Goal: Information Seeking & Learning: Find specific fact

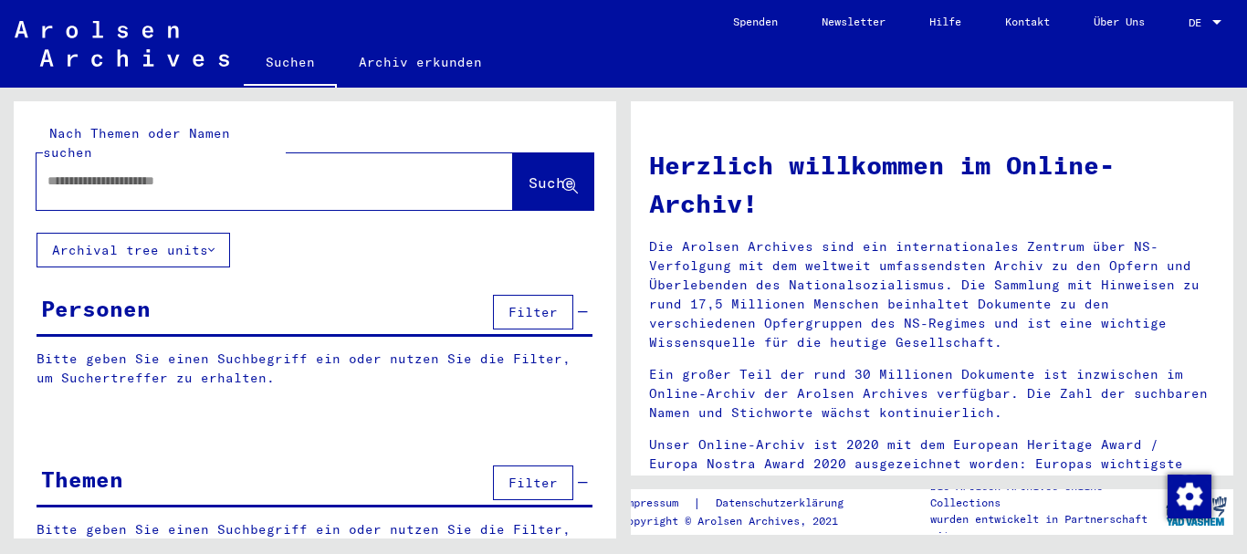
type input "**********"
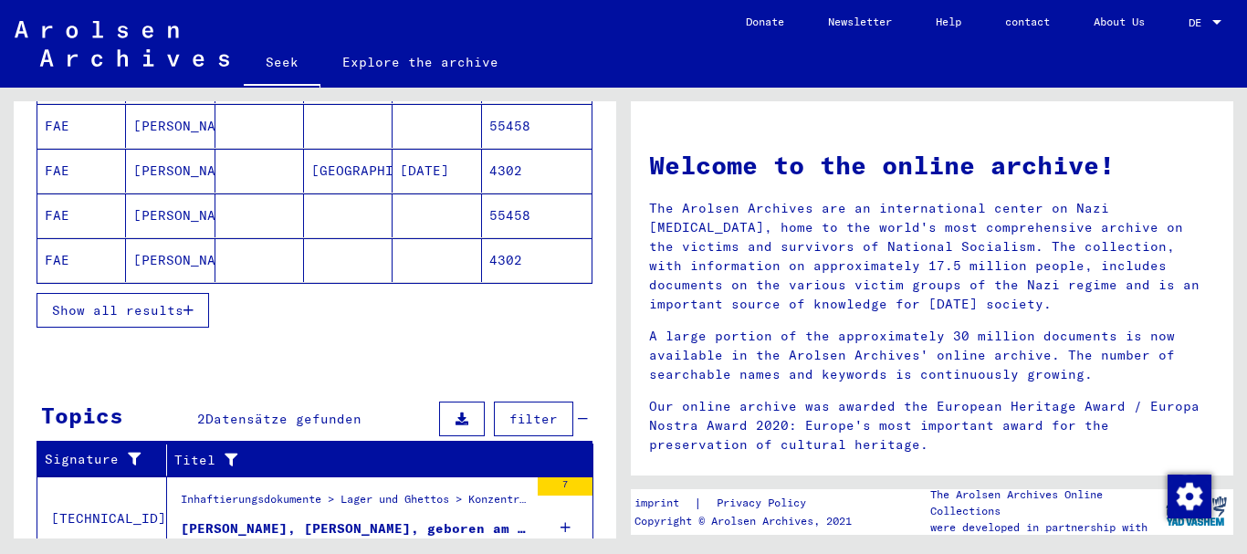
scroll to position [326, 0]
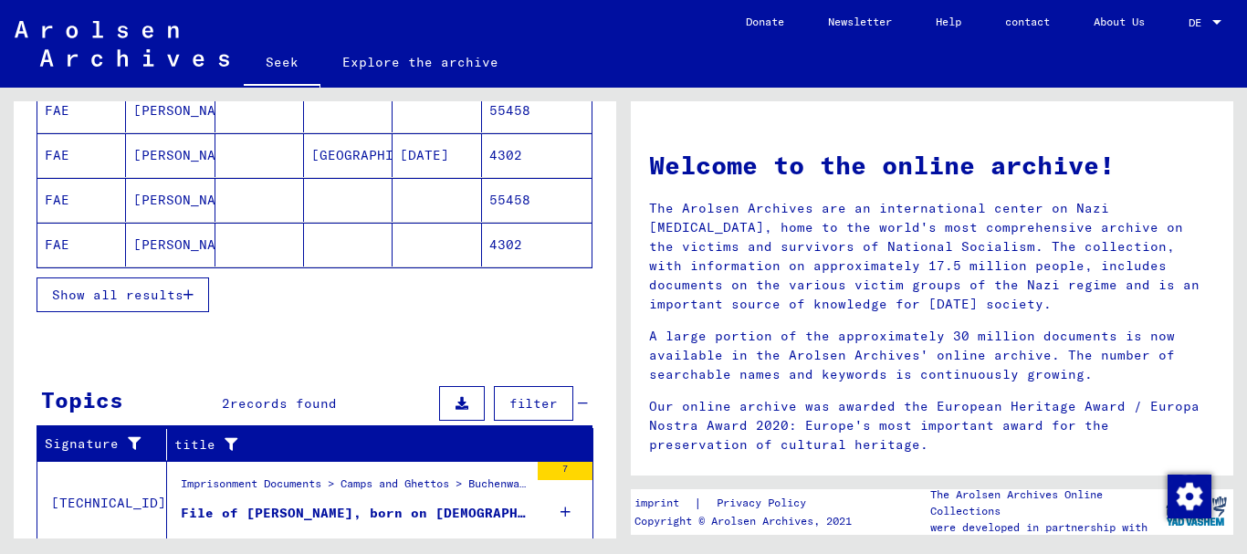
click at [164, 296] on font "Show all results" at bounding box center [117, 295] width 131 height 16
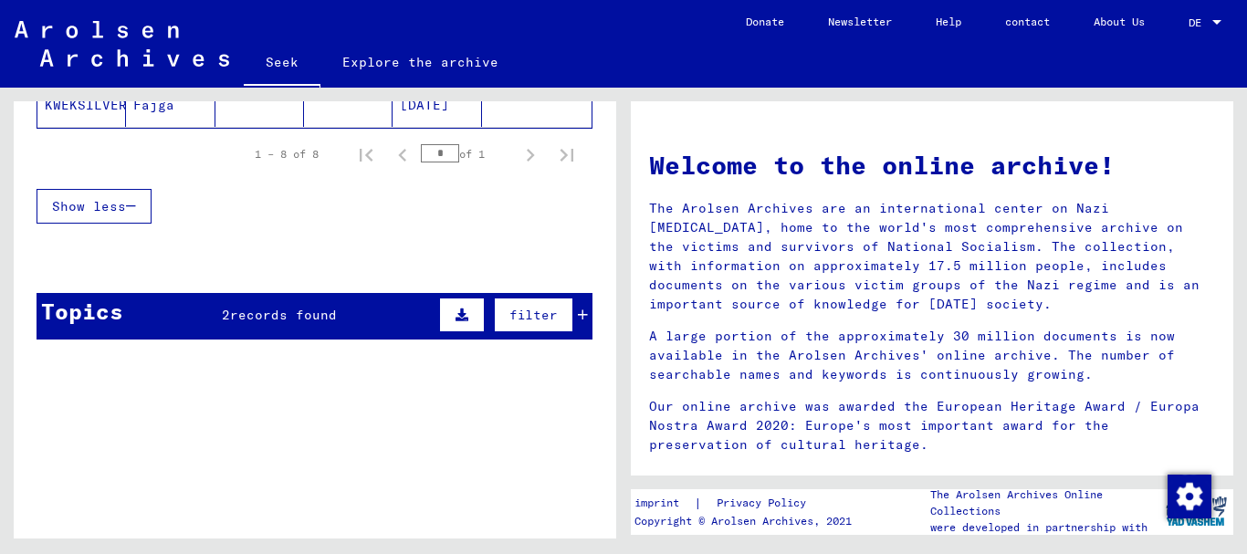
scroll to position [52, 0]
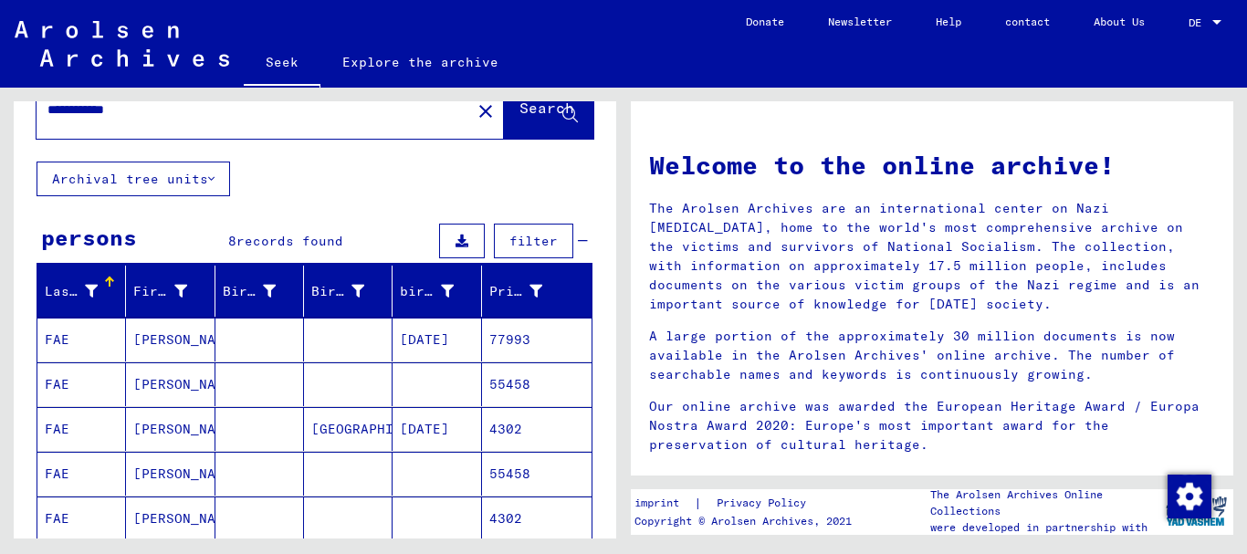
click at [490, 339] on font "77993" at bounding box center [509, 339] width 41 height 16
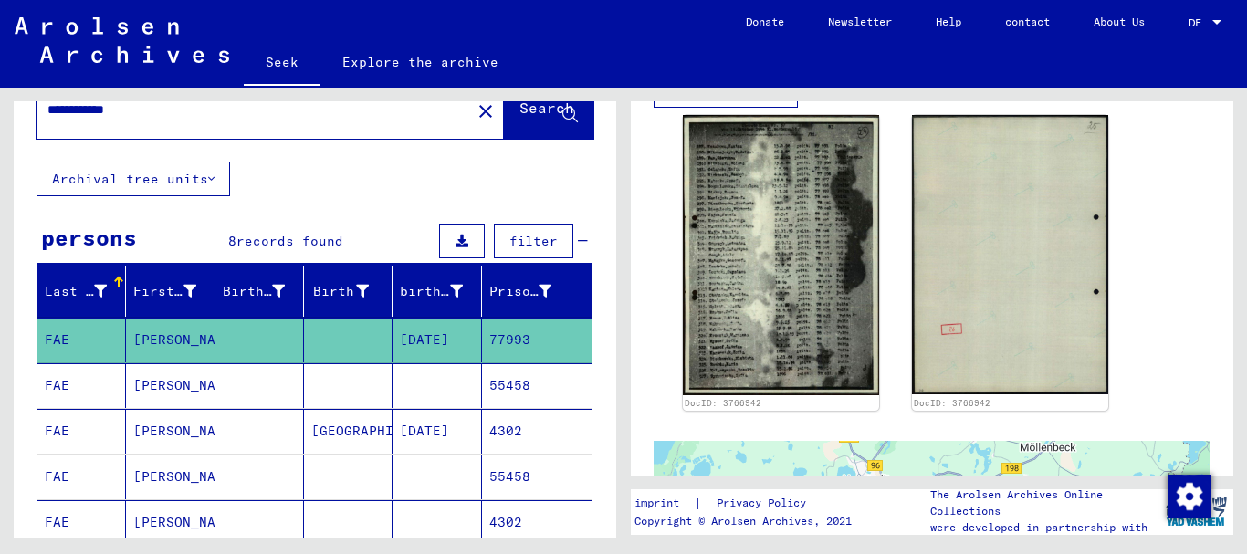
scroll to position [730, 0]
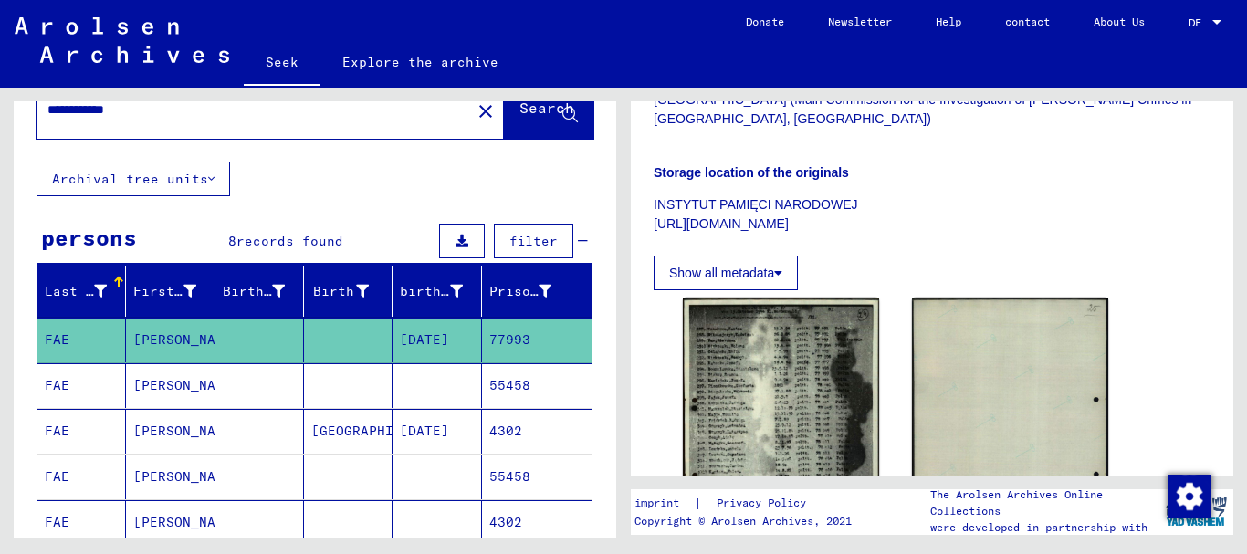
click at [737, 266] on font "Show all metadata" at bounding box center [721, 273] width 105 height 15
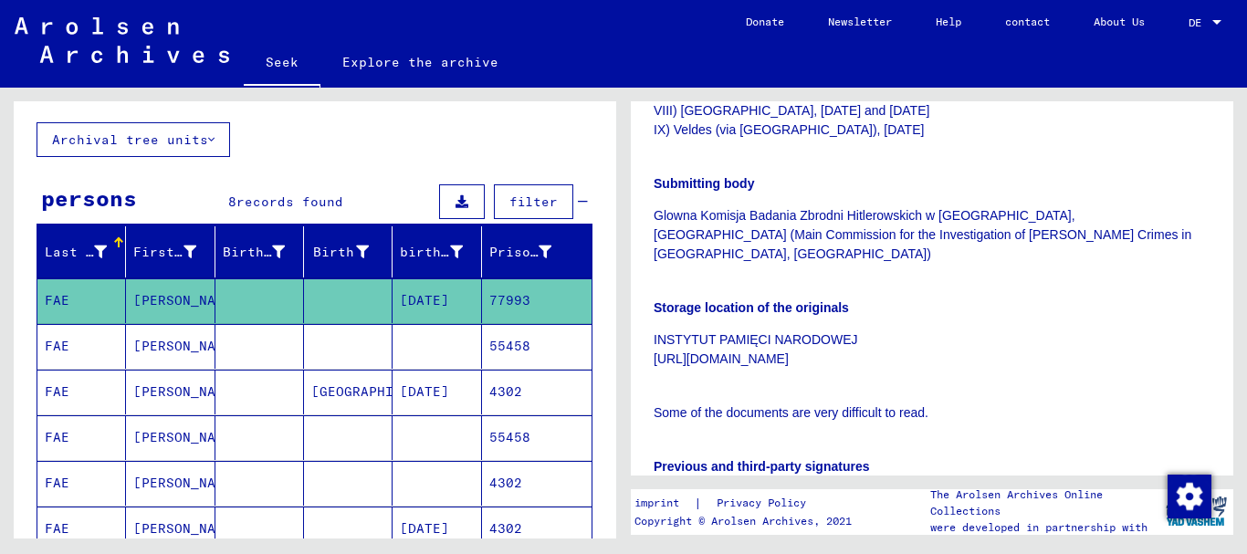
scroll to position [639, 0]
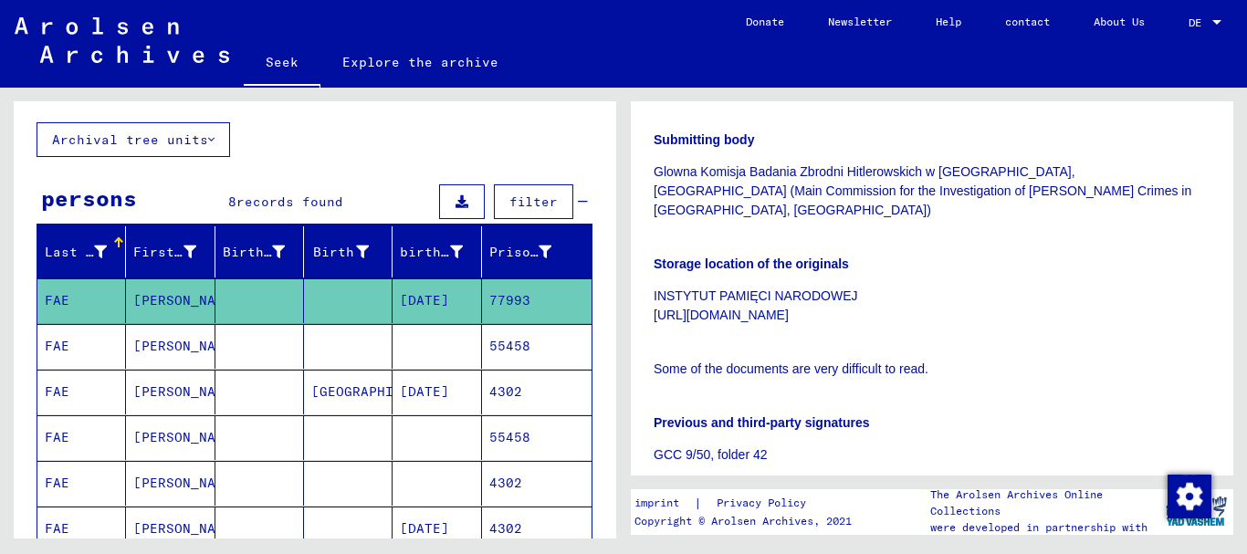
drag, startPoint x: 770, startPoint y: 296, endPoint x: 640, endPoint y: 299, distance: 130.6
click at [640, 299] on yv-its-full-details "1 Imprisonment Documents / 1.1 Camps and Ghettos / [DATE] Ravensbrück Concentra…" at bounding box center [932, 522] width 602 height 2075
copy font "[URL][DOMAIN_NAME]"
click at [868, 287] on p "INSTYTUT PAMIĘCI NARODOWEJ [URL][DOMAIN_NAME]" at bounding box center [931, 306] width 557 height 38
drag, startPoint x: 868, startPoint y: 274, endPoint x: 652, endPoint y: 267, distance: 216.4
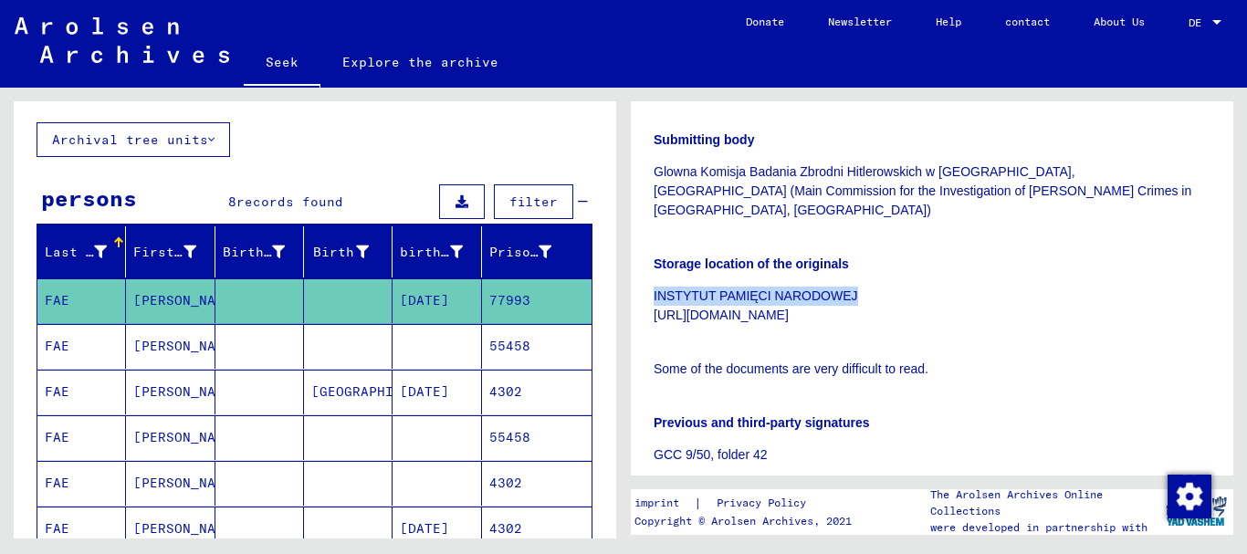
click at [652, 267] on yv-its-full-details "1 Imprisonment Documents / 1.1 Camps and Ghettos / [DATE] Ravensbrück Concentra…" at bounding box center [932, 522] width 602 height 2075
copy font "INSTYTUT PAMIĘCI NARODOWEJ"
click at [507, 344] on font "55458" at bounding box center [509, 346] width 41 height 16
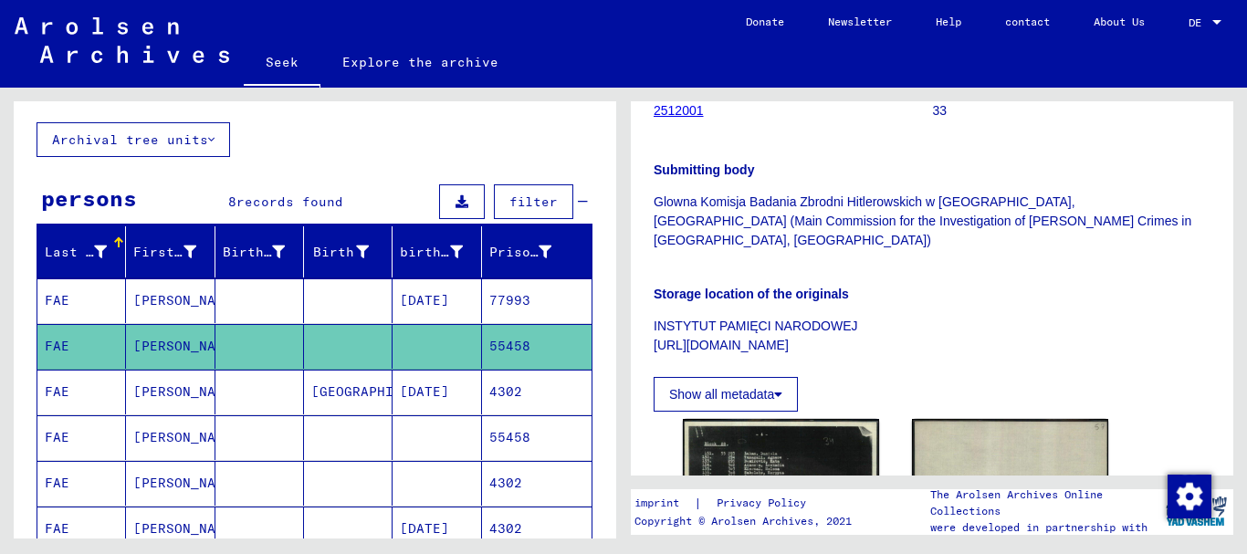
scroll to position [365, 0]
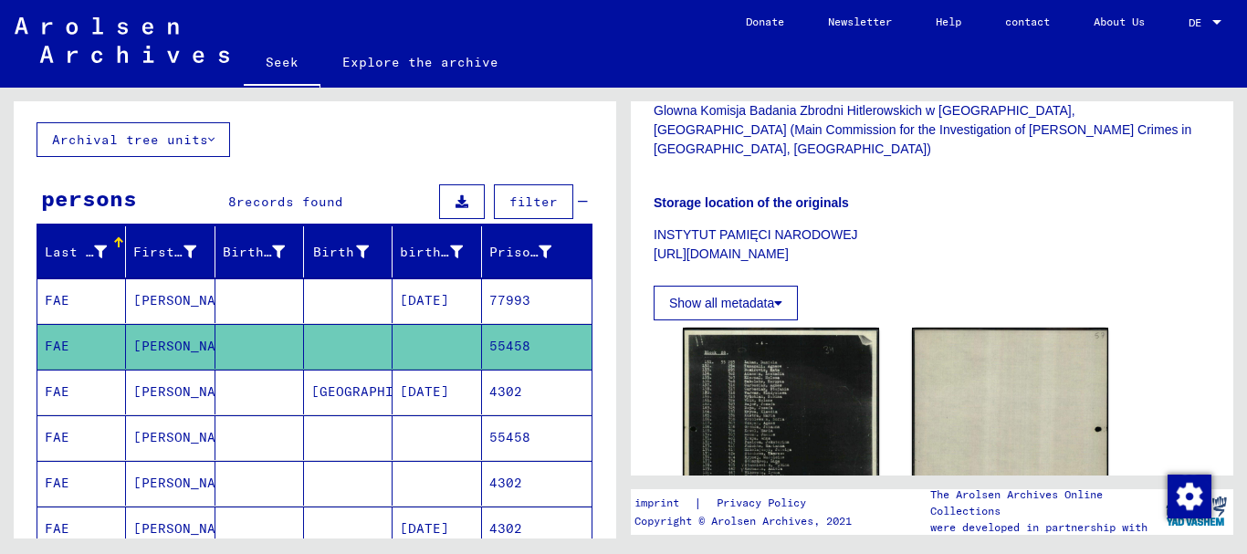
click at [534, 302] on mat-cell "77993" at bounding box center [537, 300] width 110 height 45
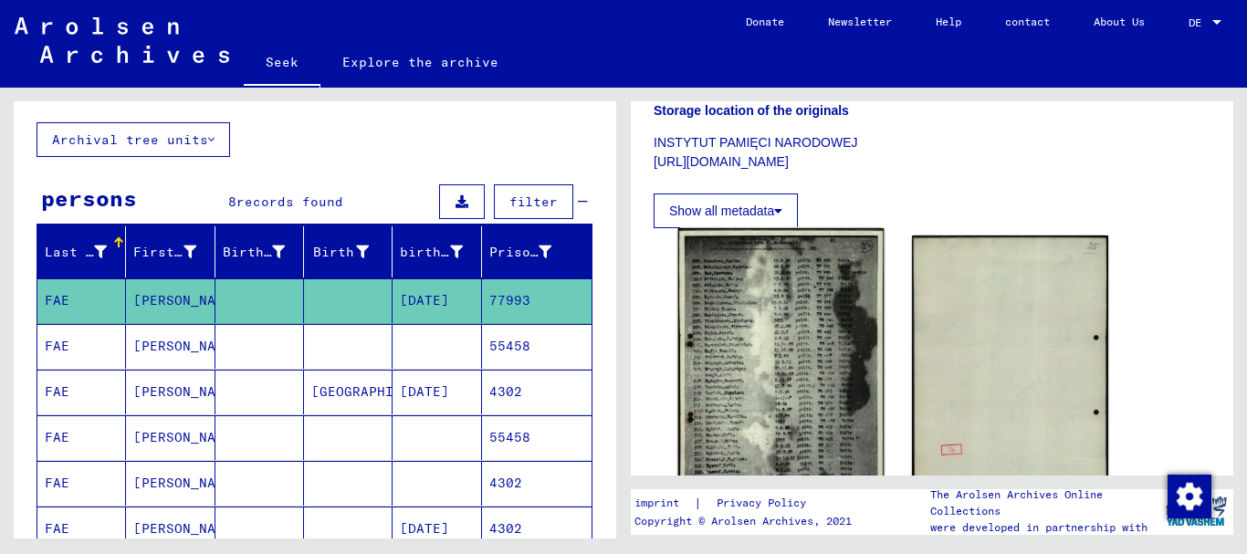
scroll to position [913, 0]
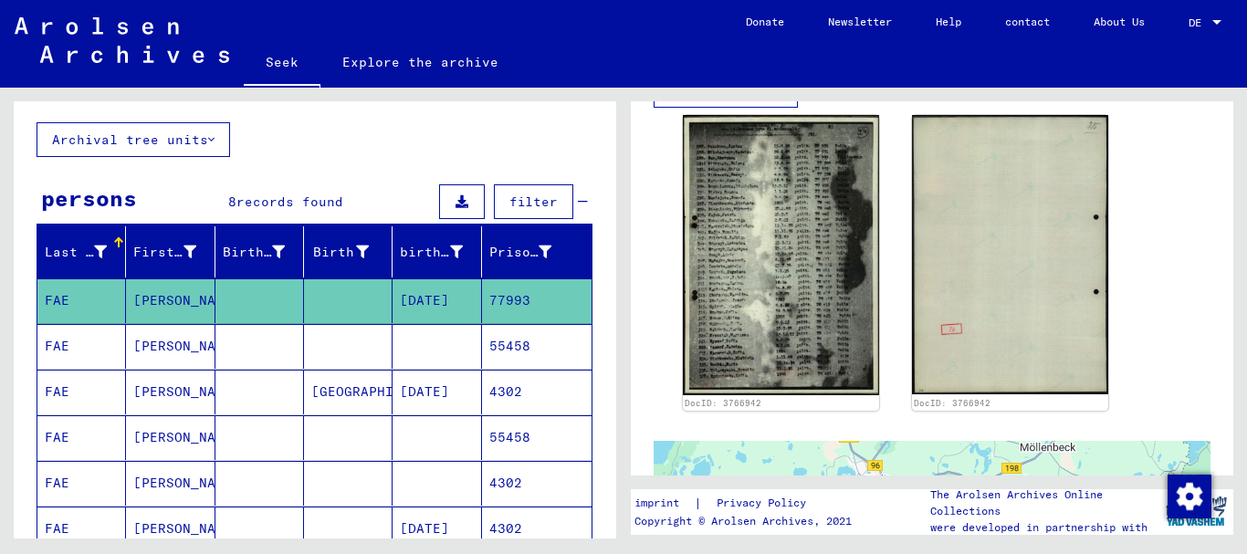
click at [504, 347] on font "55458" at bounding box center [509, 346] width 41 height 16
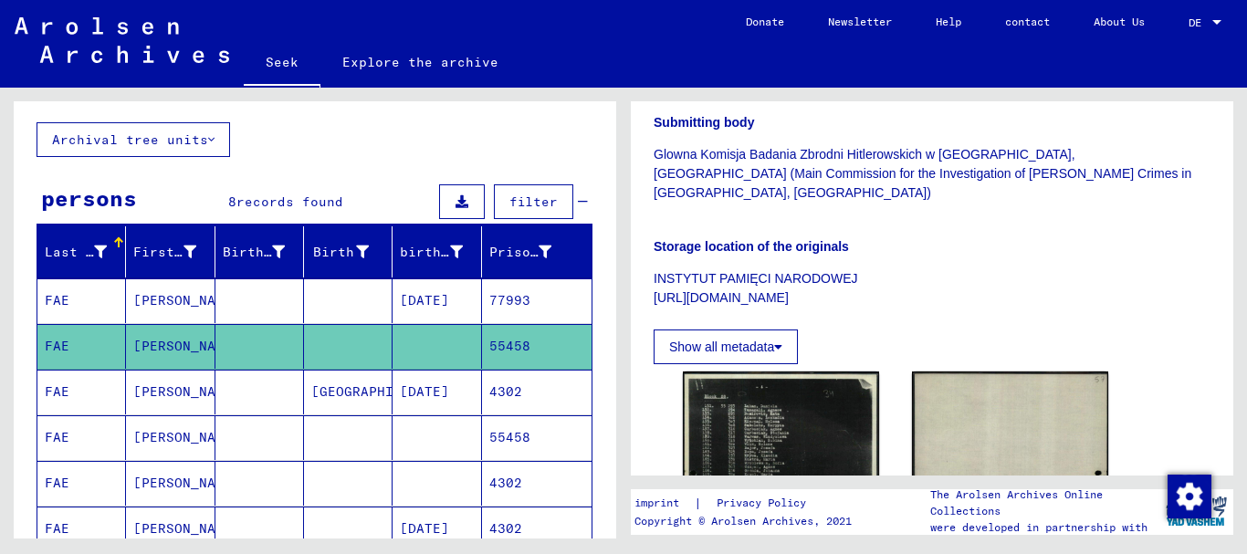
scroll to position [365, 0]
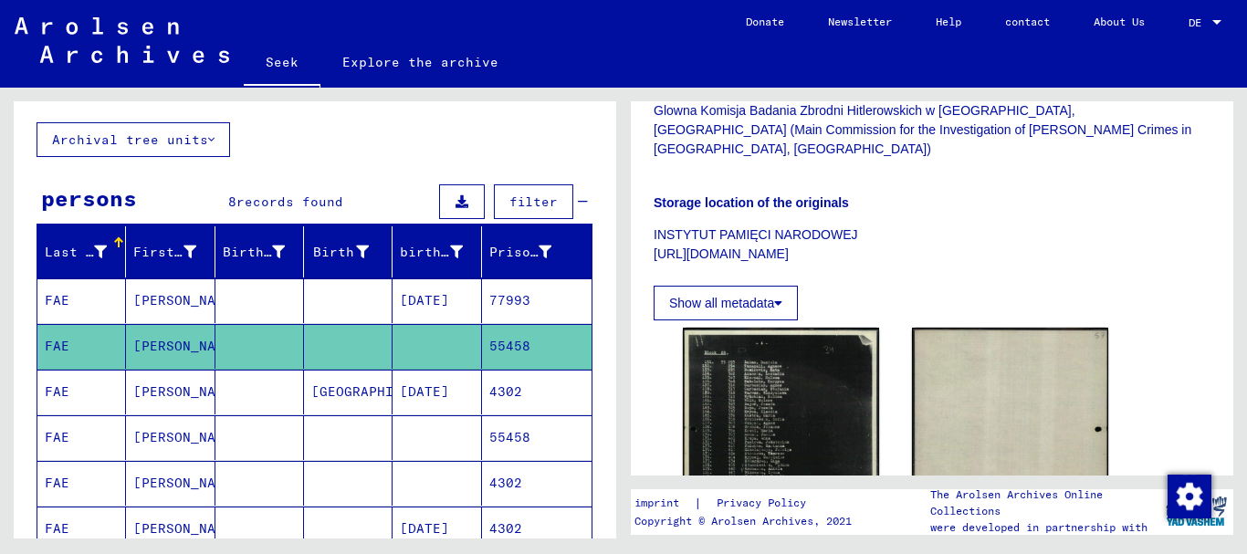
click at [754, 296] on font "Show all metadata" at bounding box center [721, 303] width 105 height 15
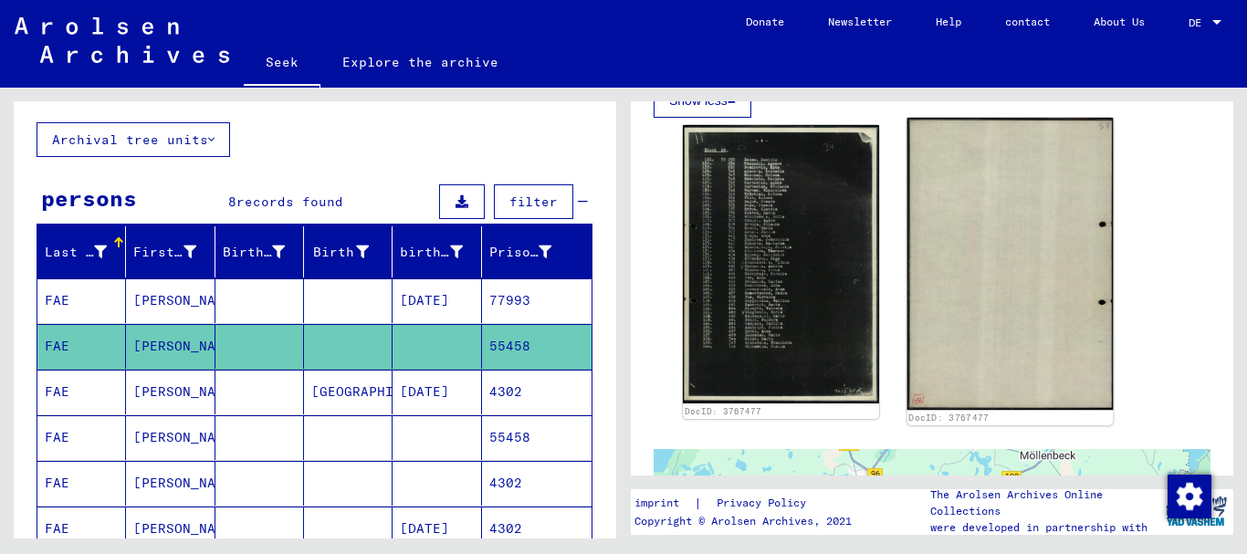
scroll to position [548, 0]
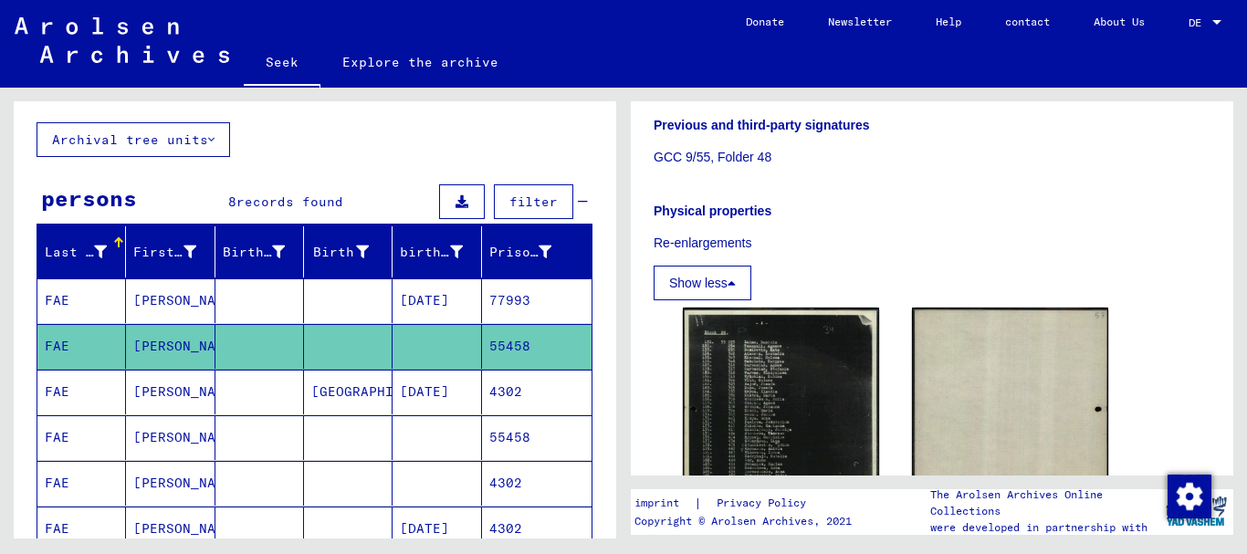
click at [501, 392] on font "4302" at bounding box center [505, 391] width 33 height 16
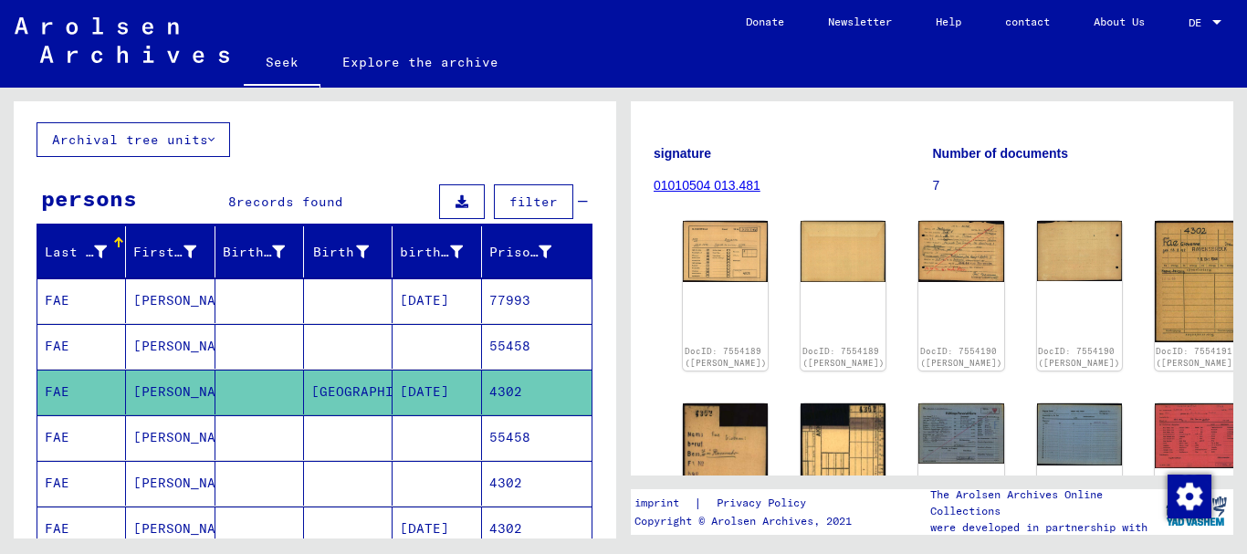
scroll to position [91, 0]
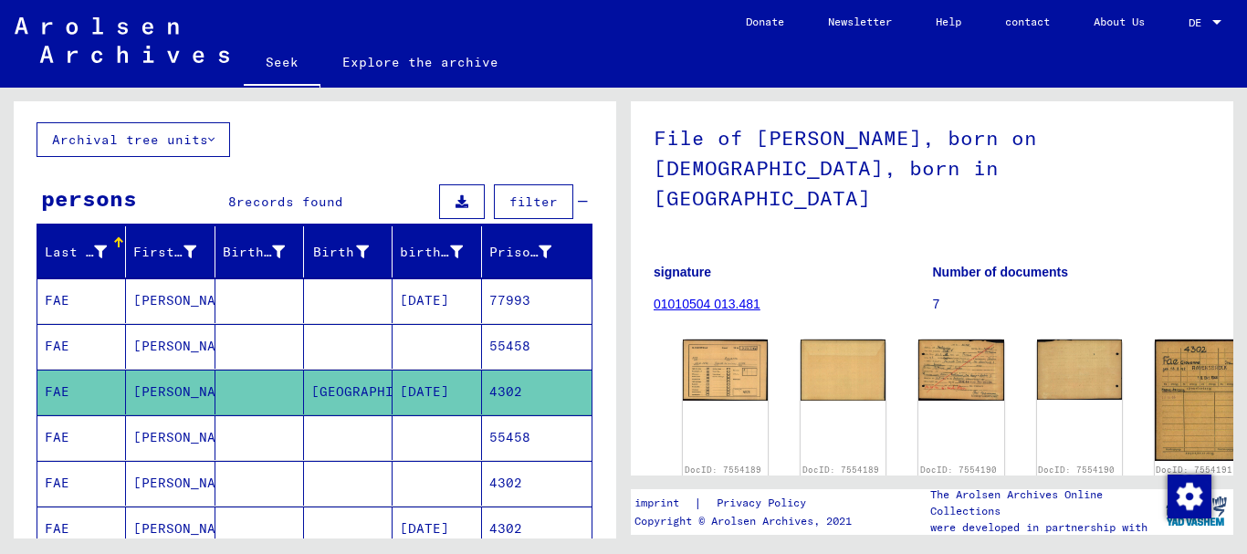
click at [703, 297] on font "01010504 013.481" at bounding box center [706, 304] width 107 height 15
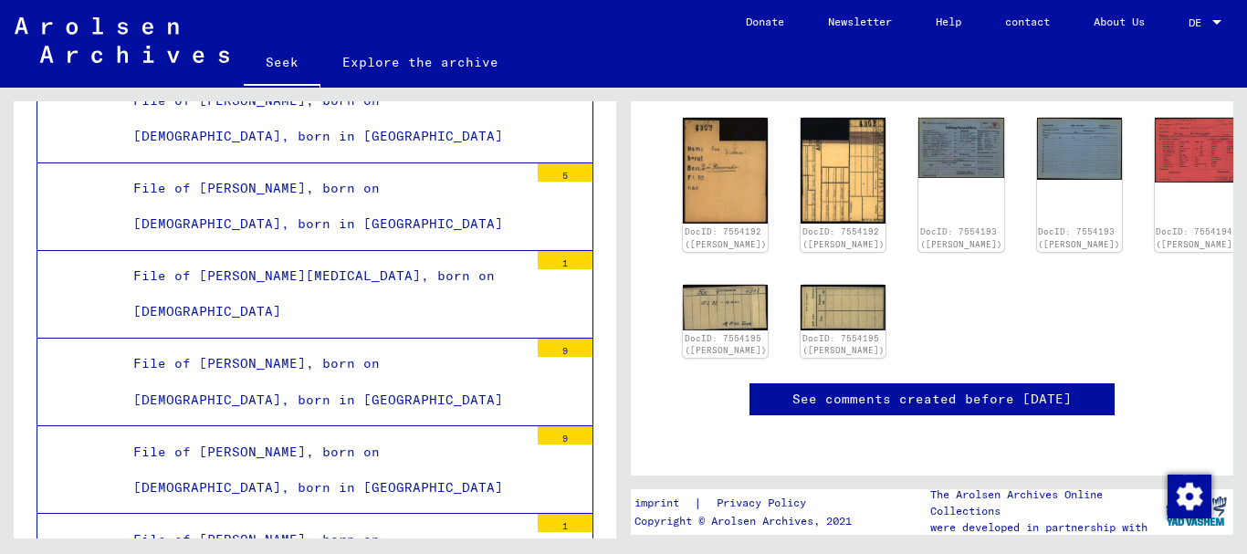
scroll to position [548, 0]
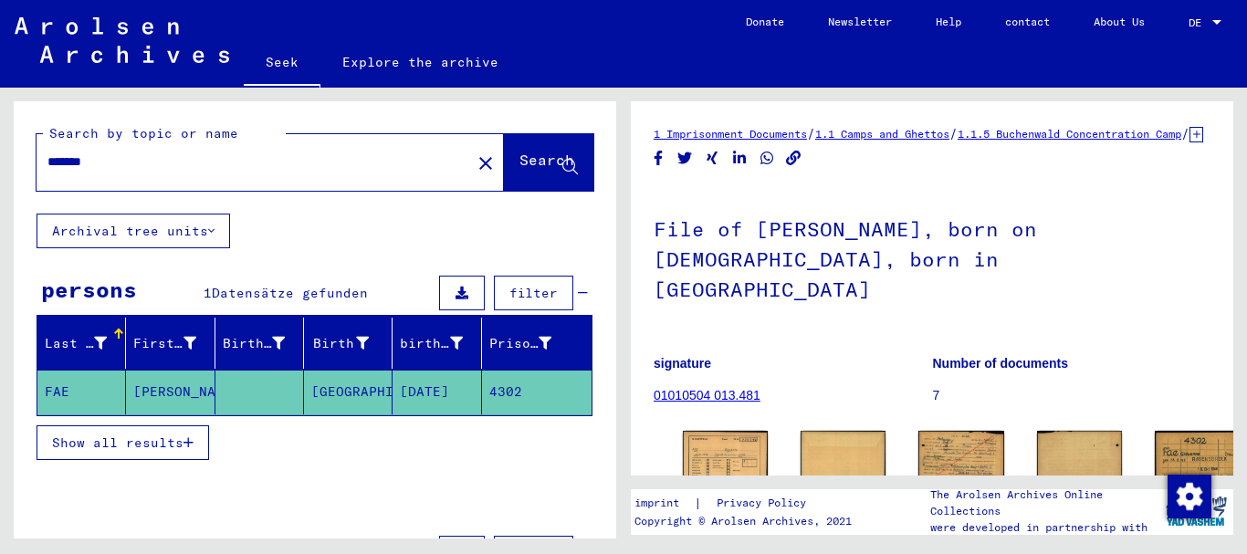
scroll to position [72, 0]
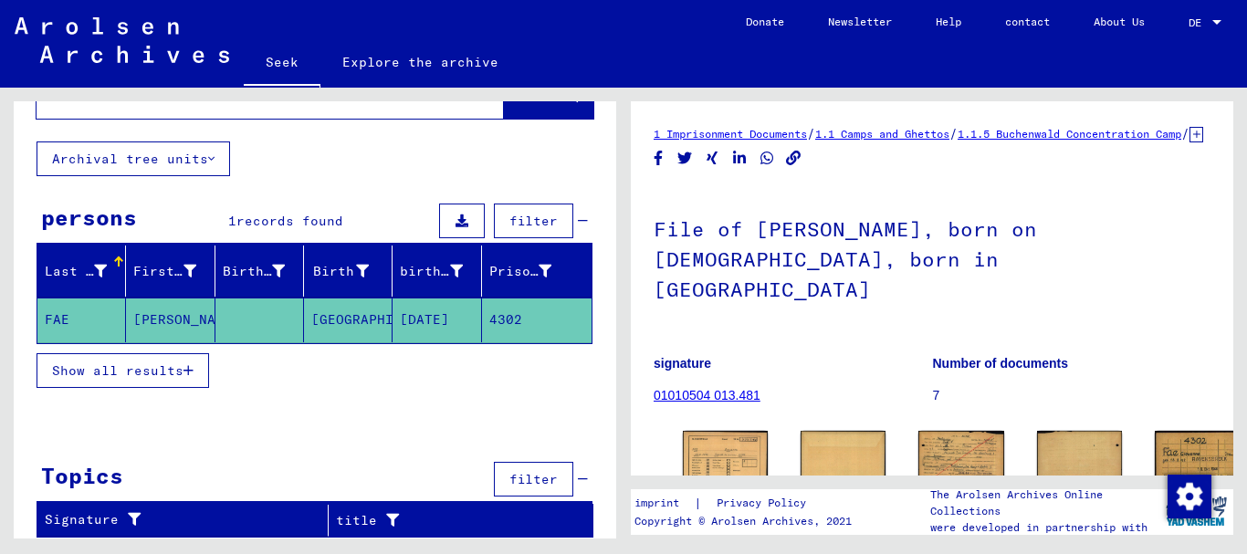
click at [99, 371] on font "Show all results" at bounding box center [117, 370] width 131 height 16
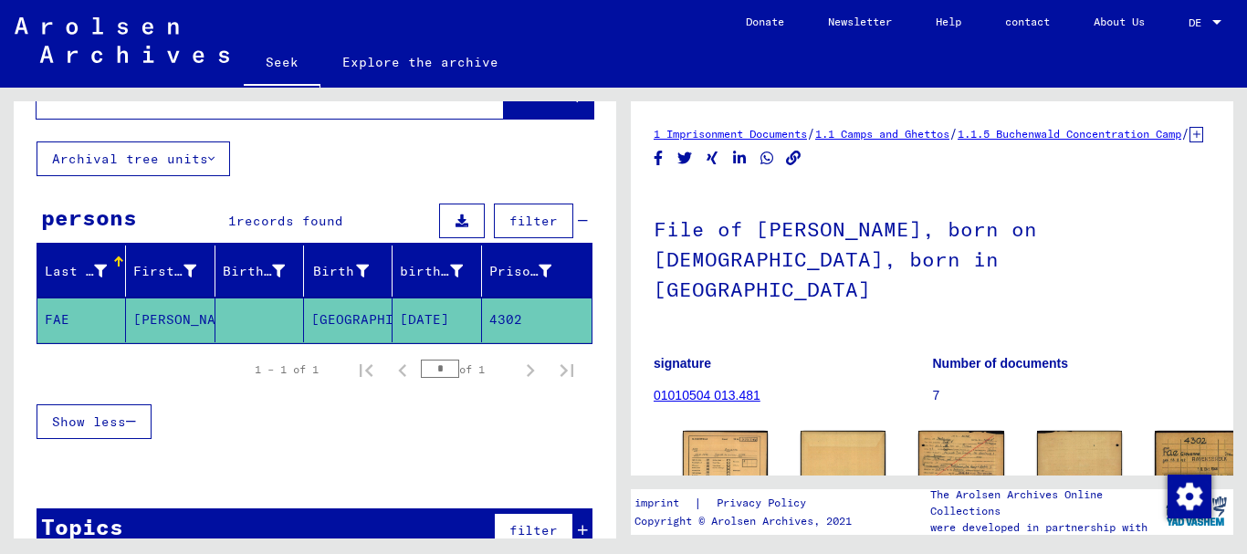
scroll to position [0, 0]
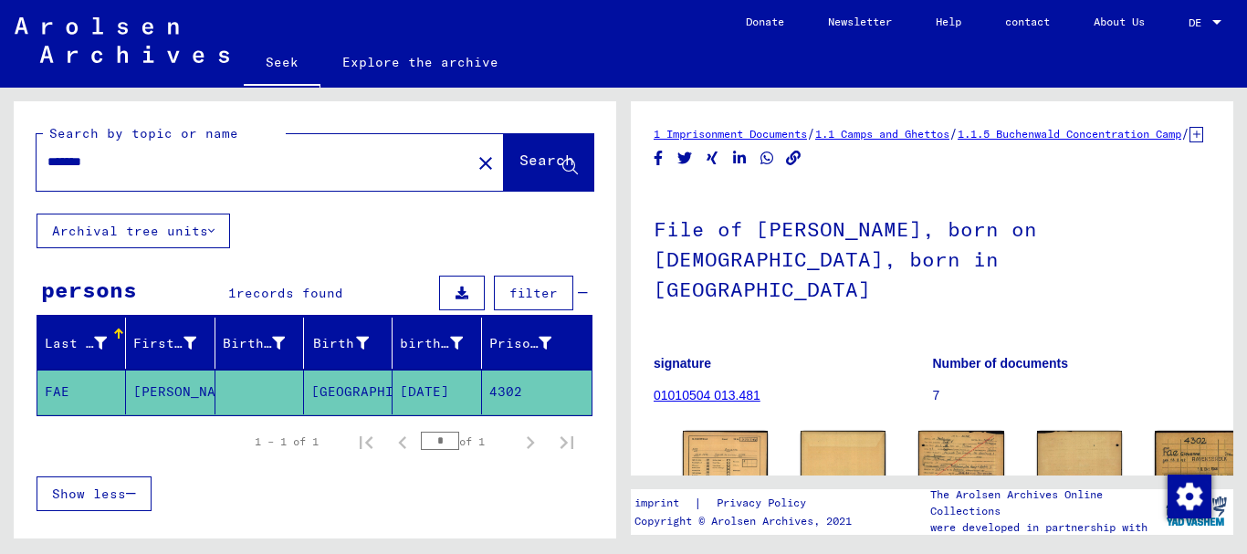
click at [499, 392] on font "4302" at bounding box center [505, 391] width 33 height 16
type input "**********"
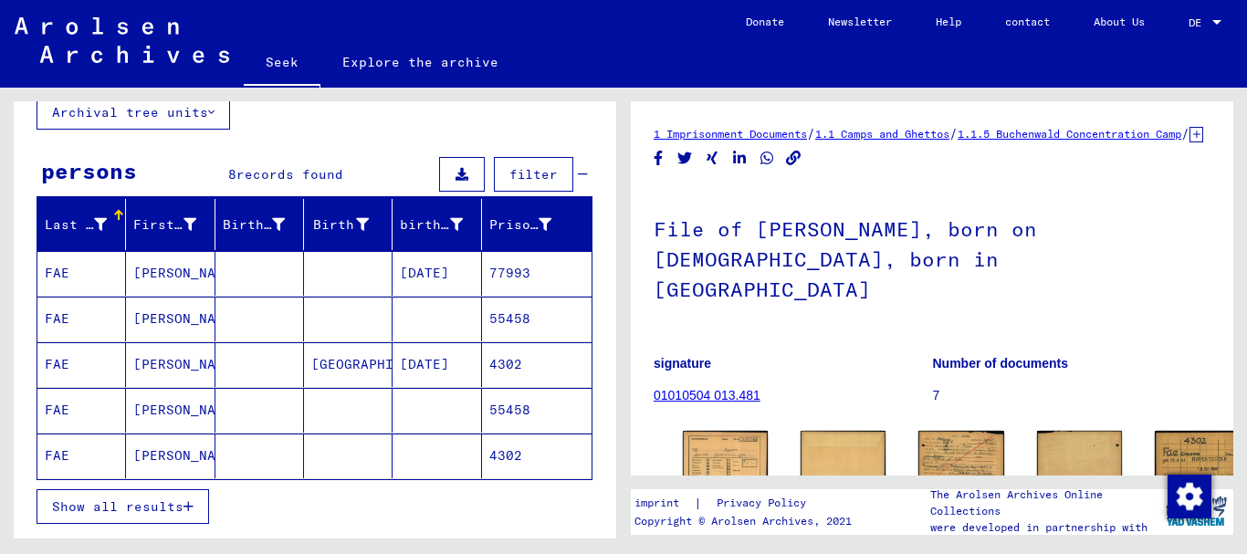
scroll to position [183, 0]
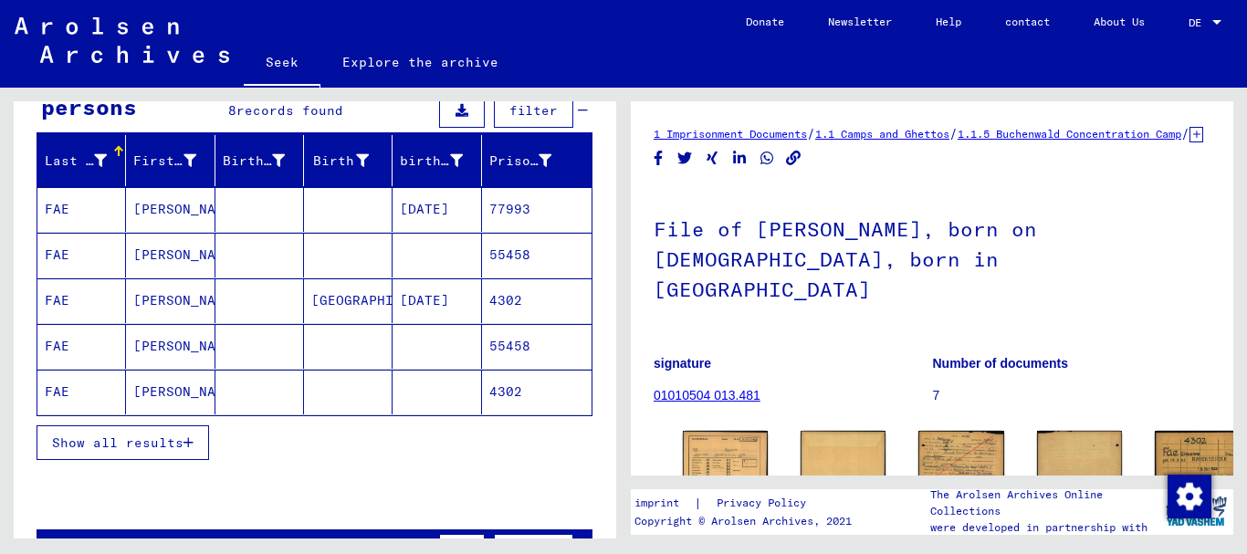
click at [177, 443] on font "Show all results" at bounding box center [117, 442] width 131 height 16
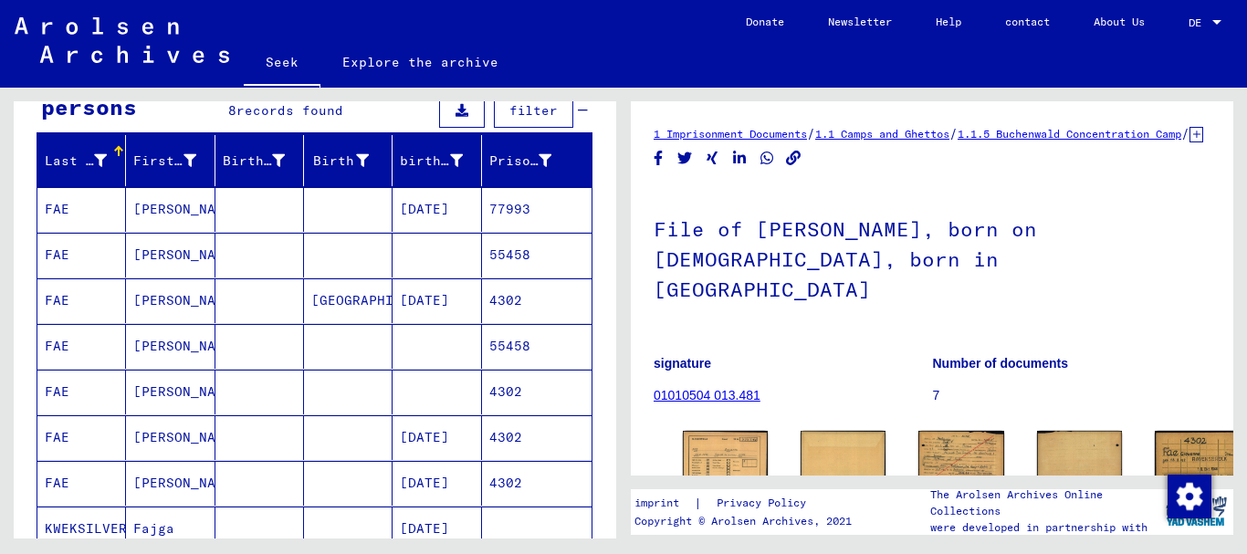
click at [489, 348] on font "55458" at bounding box center [509, 346] width 41 height 16
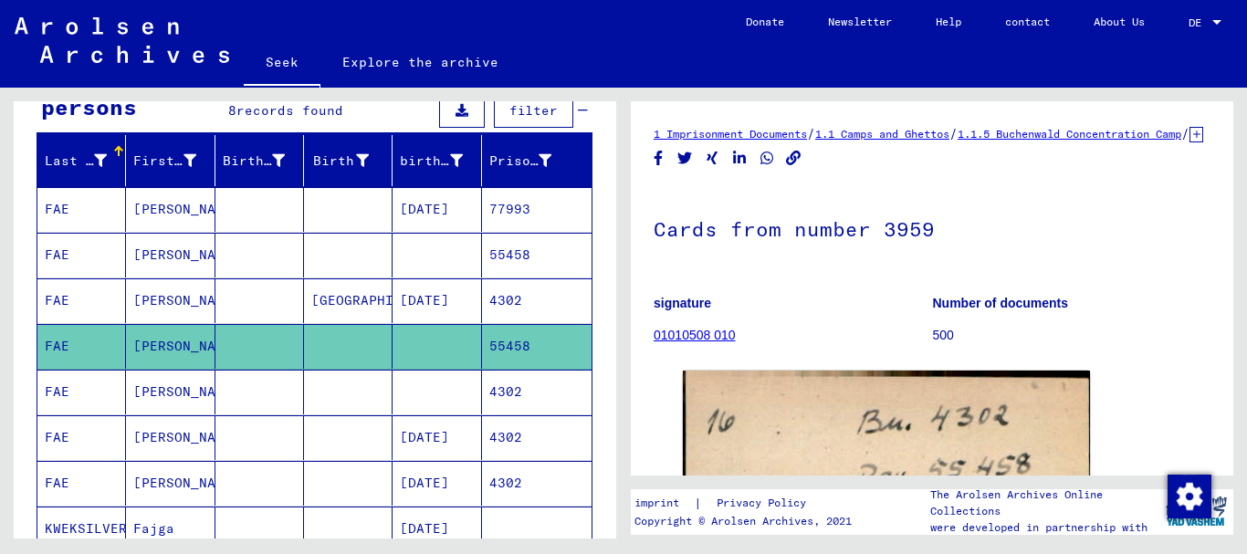
click at [707, 342] on font "01010508 010" at bounding box center [694, 335] width 82 height 15
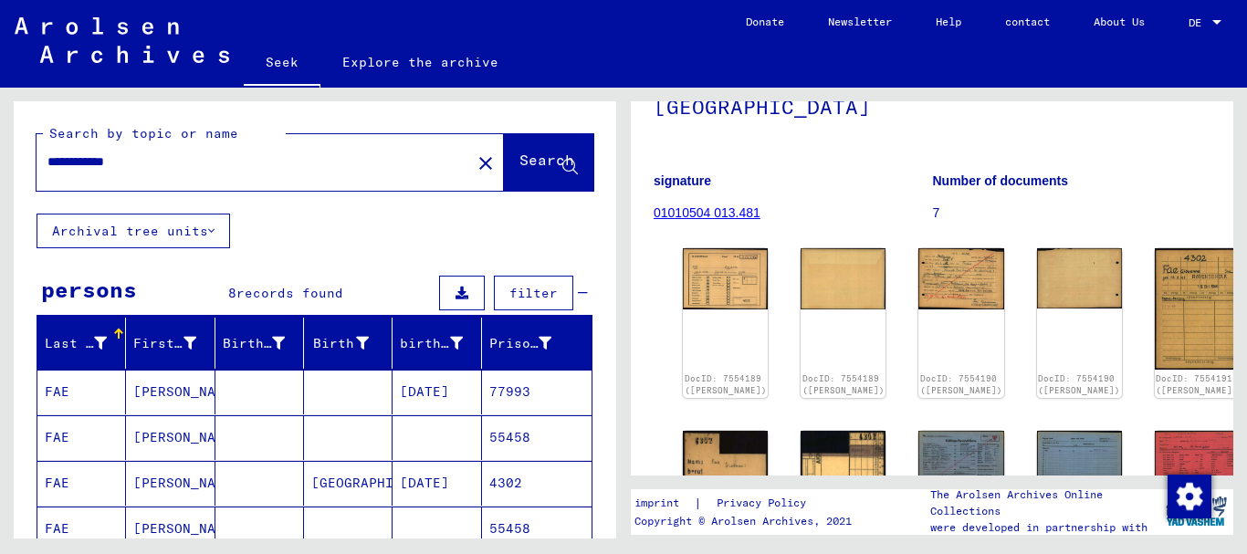
scroll to position [274, 0]
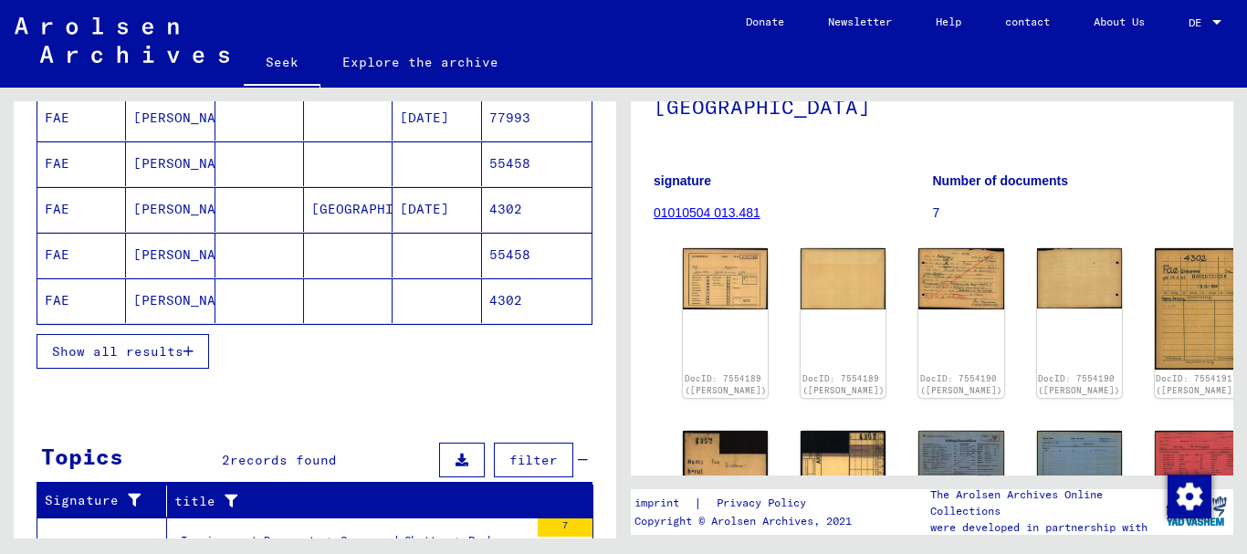
click at [68, 359] on font "Show all results" at bounding box center [117, 351] width 131 height 16
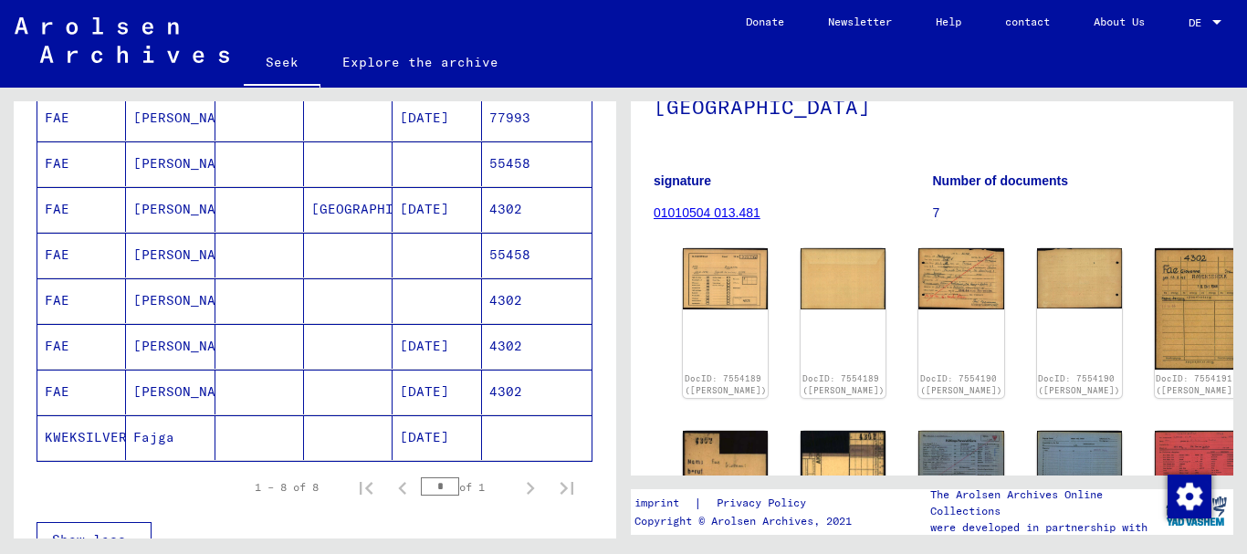
click at [496, 304] on font "4302" at bounding box center [505, 300] width 33 height 16
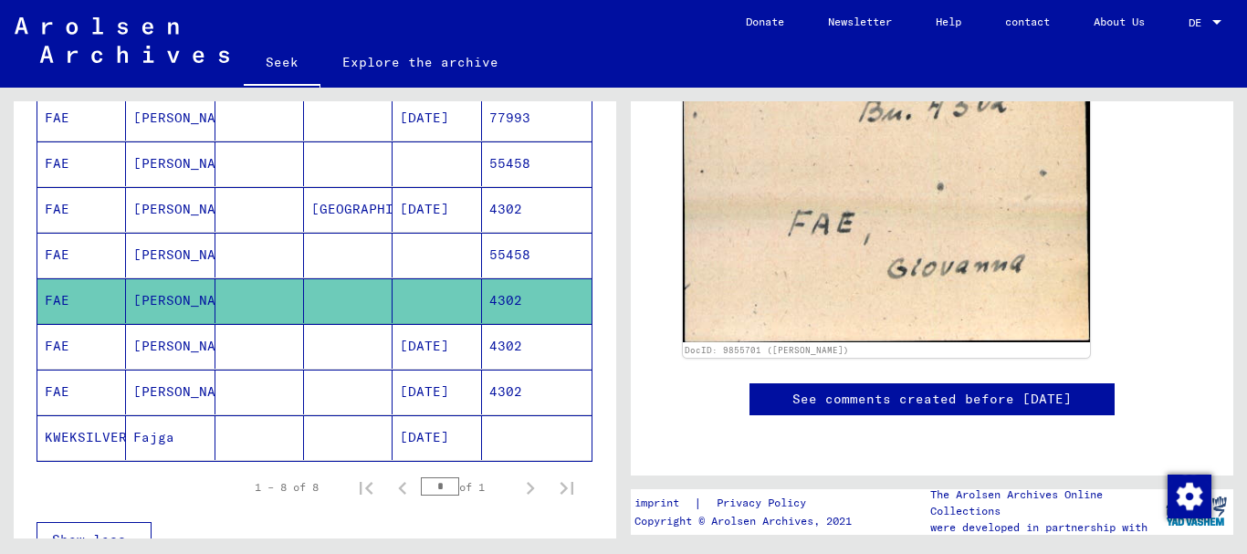
scroll to position [456, 0]
click at [496, 347] on font "4302" at bounding box center [505, 346] width 33 height 16
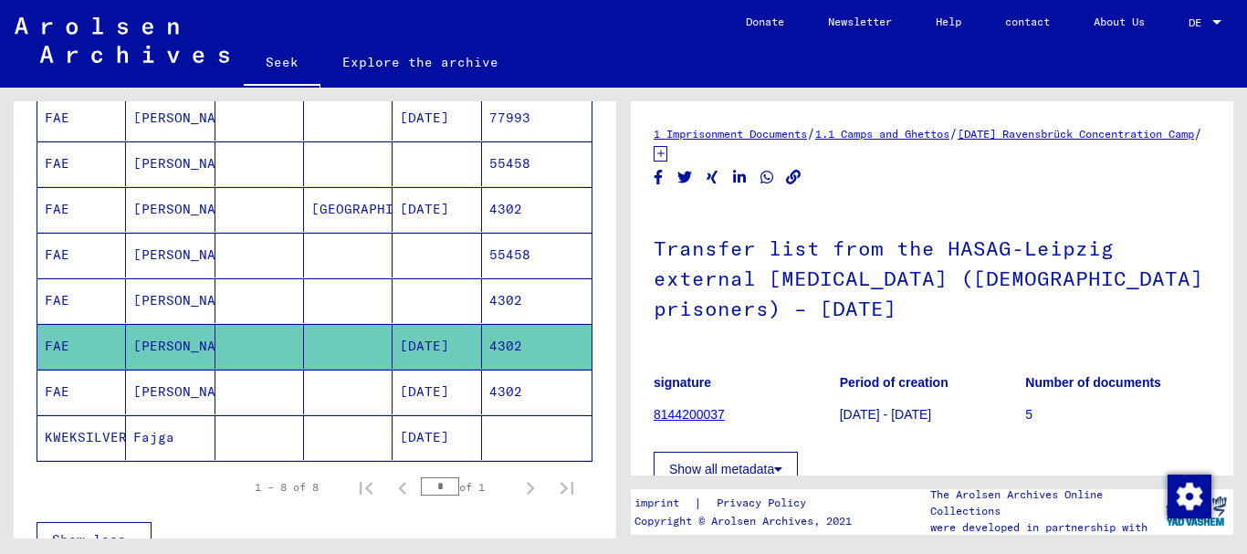
scroll to position [183, 0]
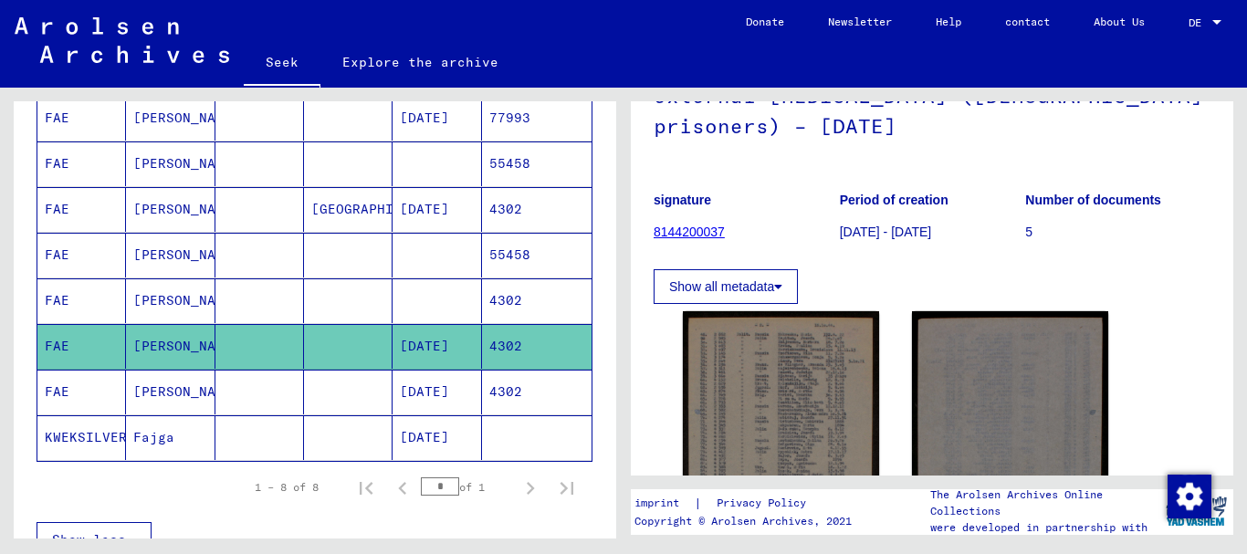
click at [720, 292] on font "Show all metadata" at bounding box center [721, 286] width 105 height 15
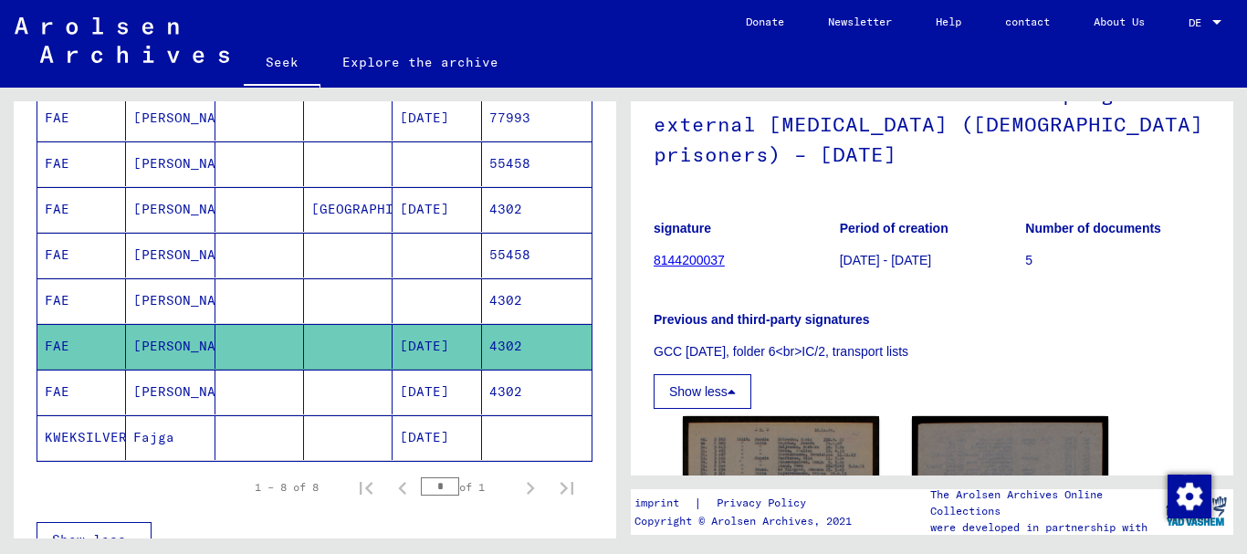
scroll to position [91, 0]
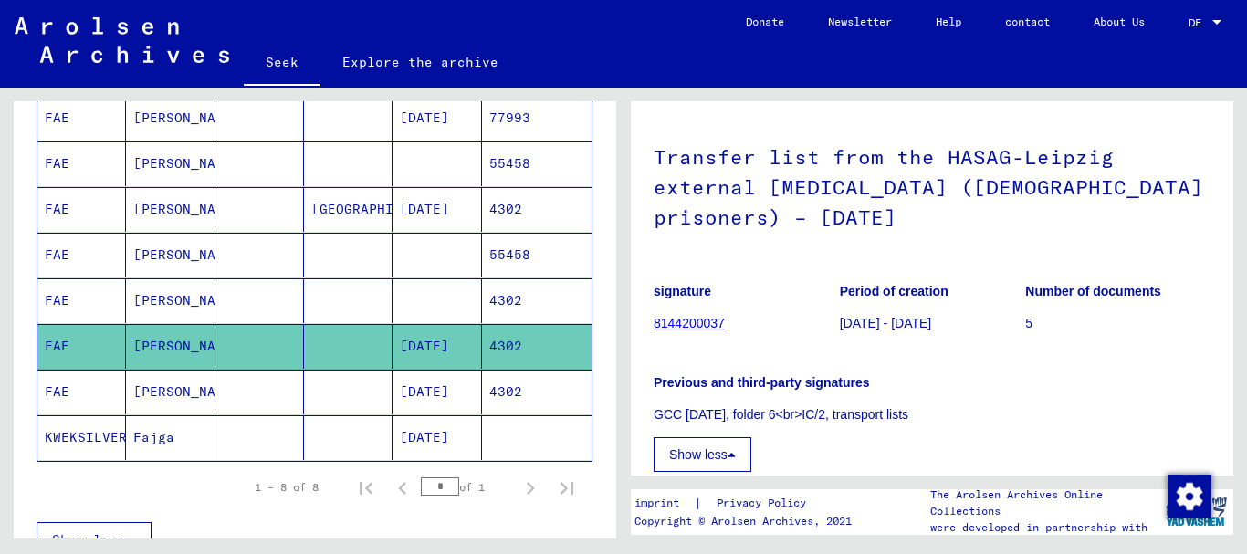
click at [500, 392] on font "4302" at bounding box center [505, 391] width 33 height 16
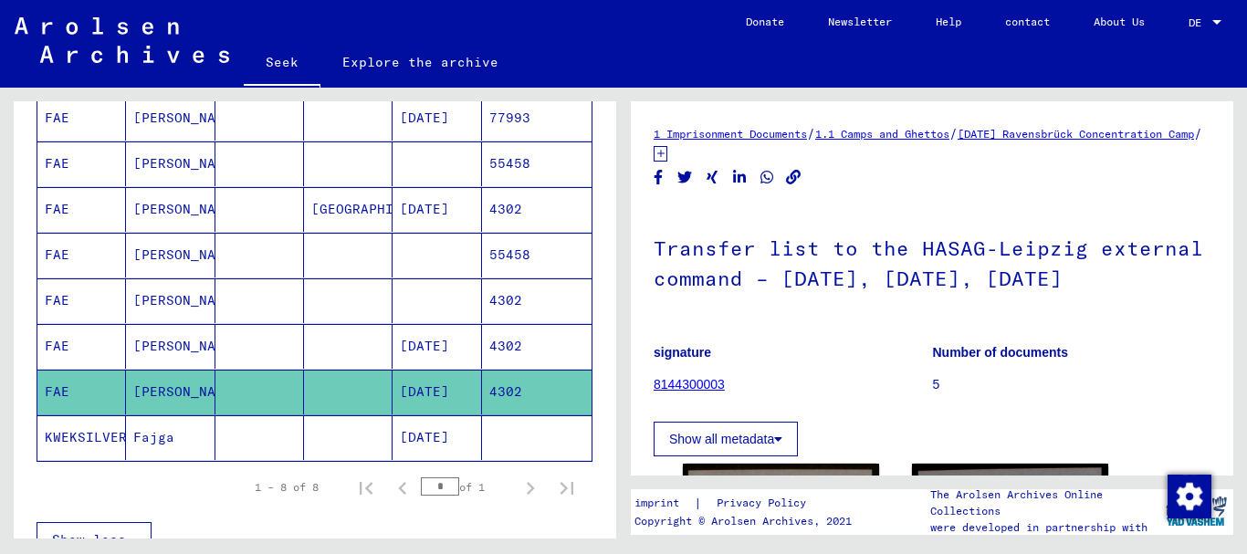
scroll to position [183, 0]
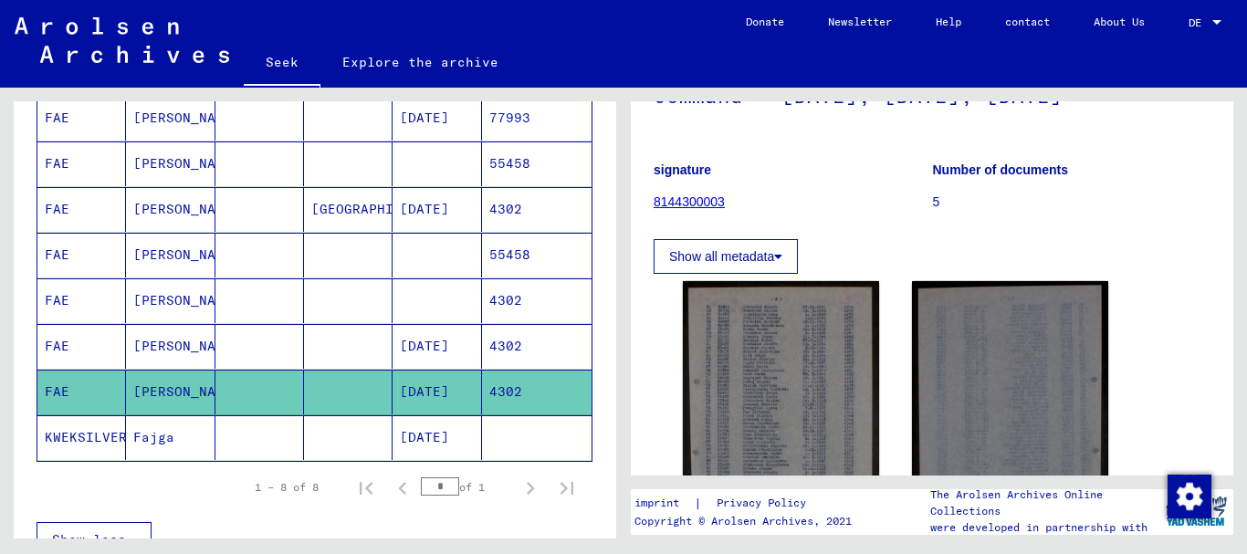
click at [716, 264] on font "Show all metadata" at bounding box center [721, 256] width 105 height 15
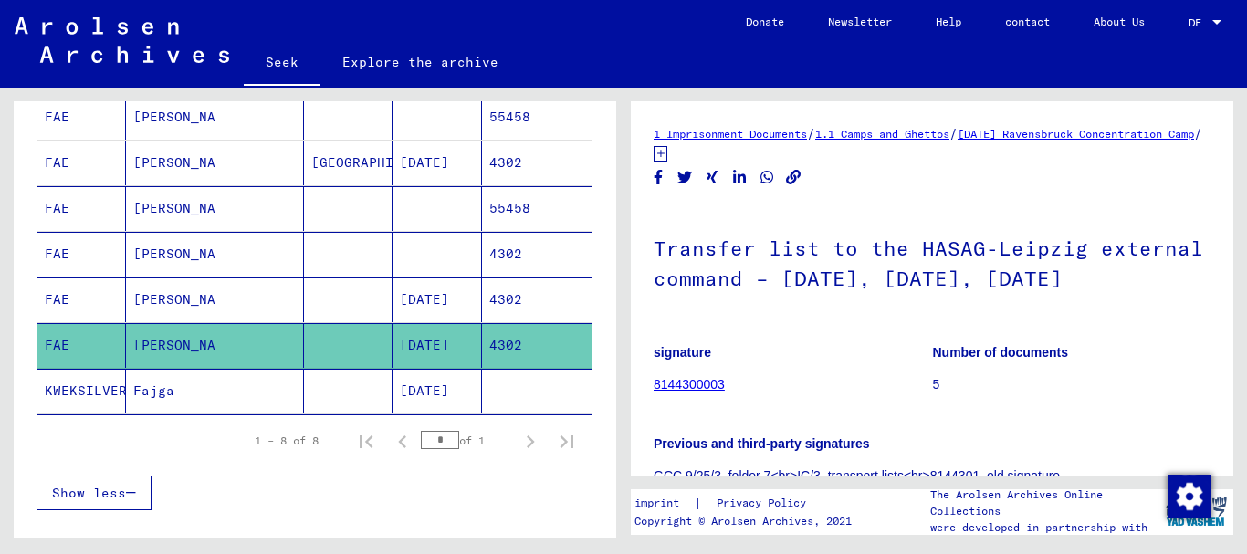
scroll to position [365, 0]
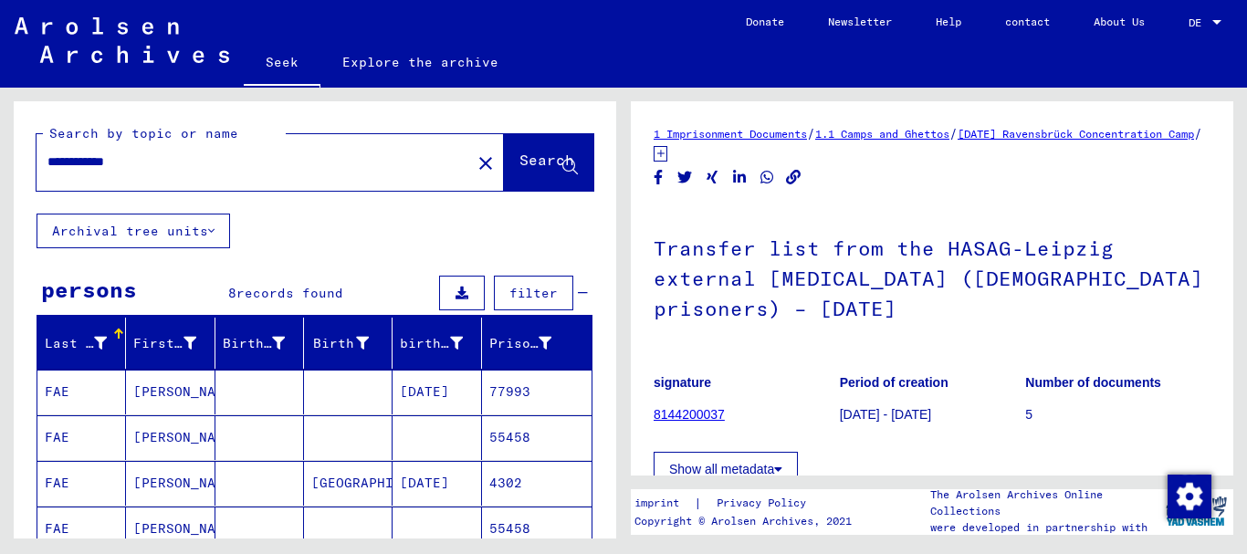
drag, startPoint x: 154, startPoint y: 157, endPoint x: 0, endPoint y: 152, distance: 154.3
click at [0, 152] on div "**********" at bounding box center [311, 313] width 623 height 451
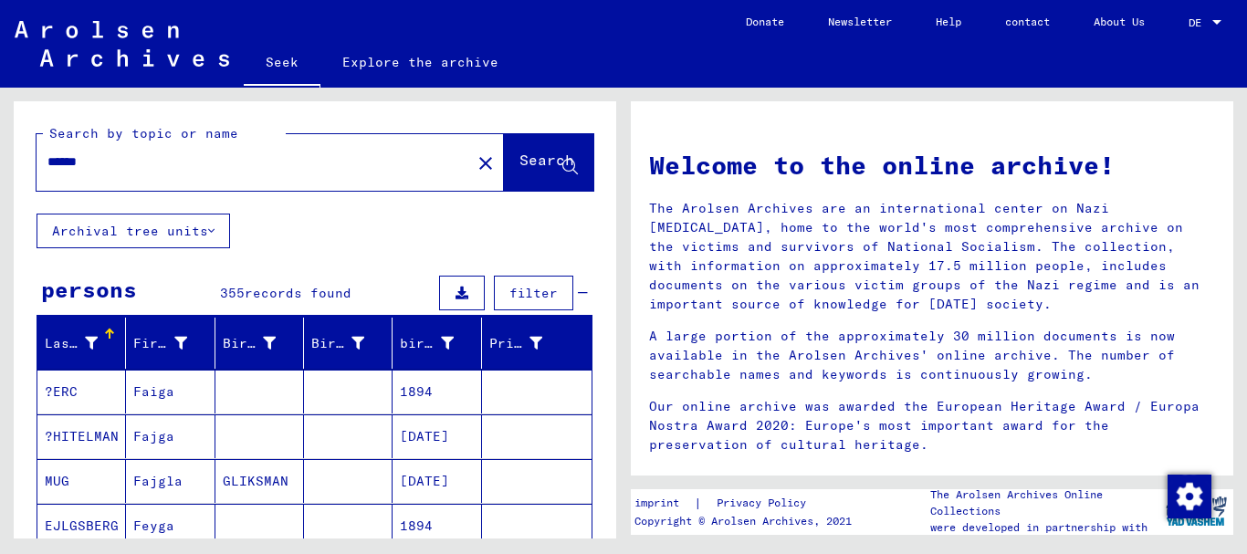
scroll to position [183, 0]
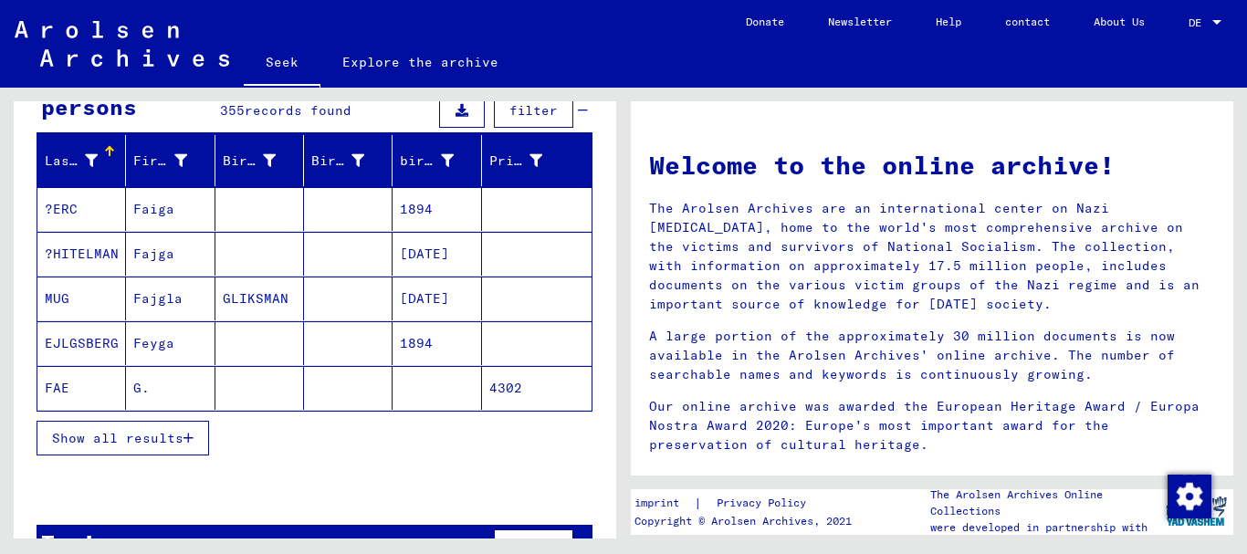
click at [142, 444] on font "Show all results" at bounding box center [117, 438] width 131 height 16
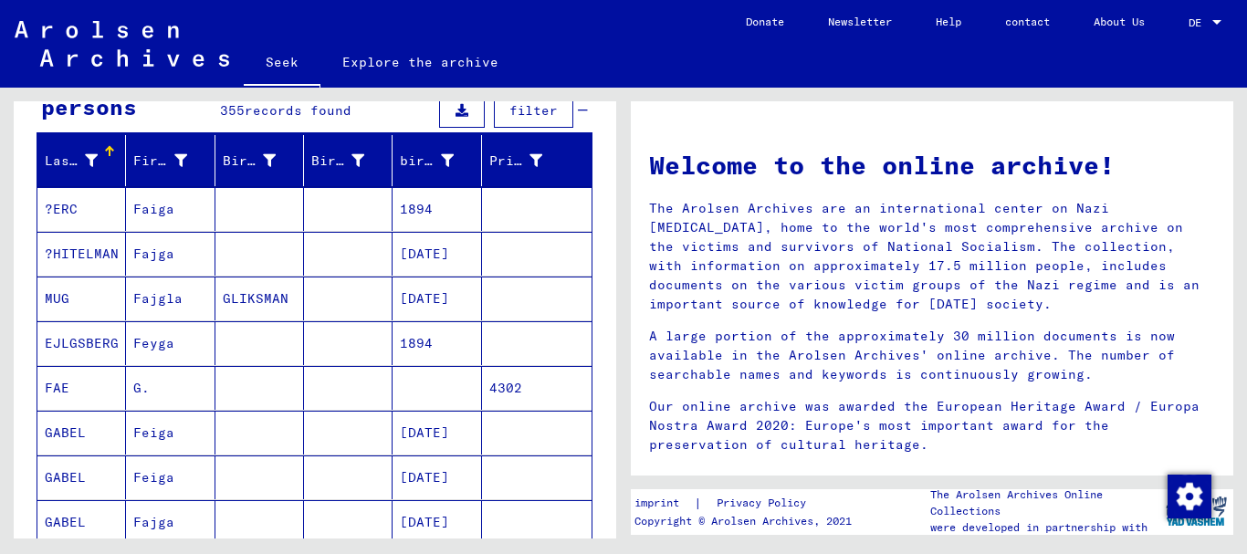
click at [495, 396] on font "4302" at bounding box center [505, 388] width 33 height 19
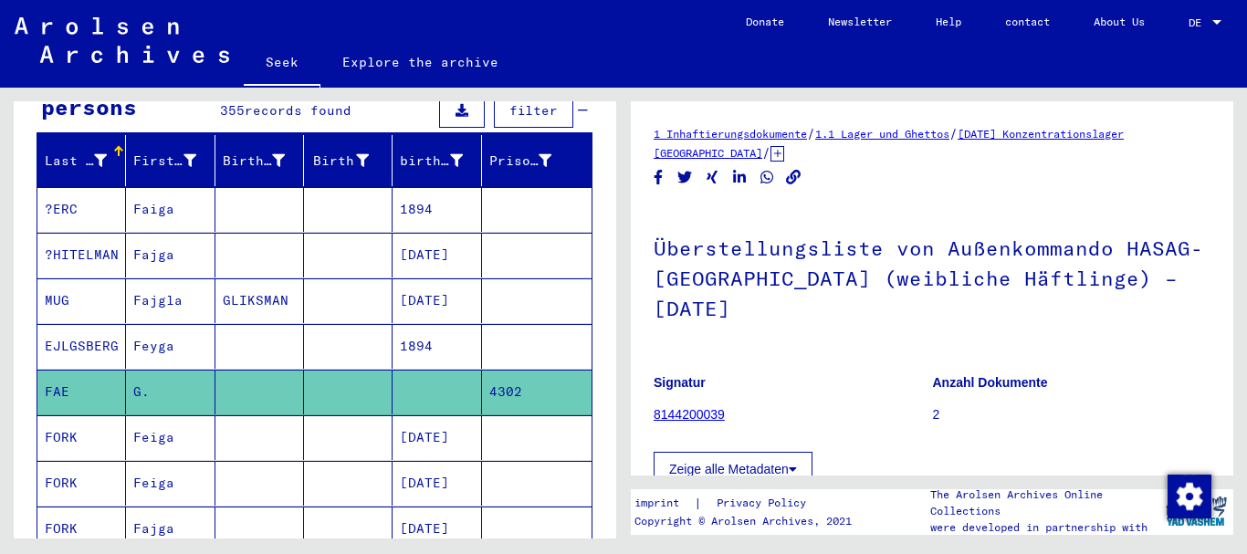
scroll to position [183, 0]
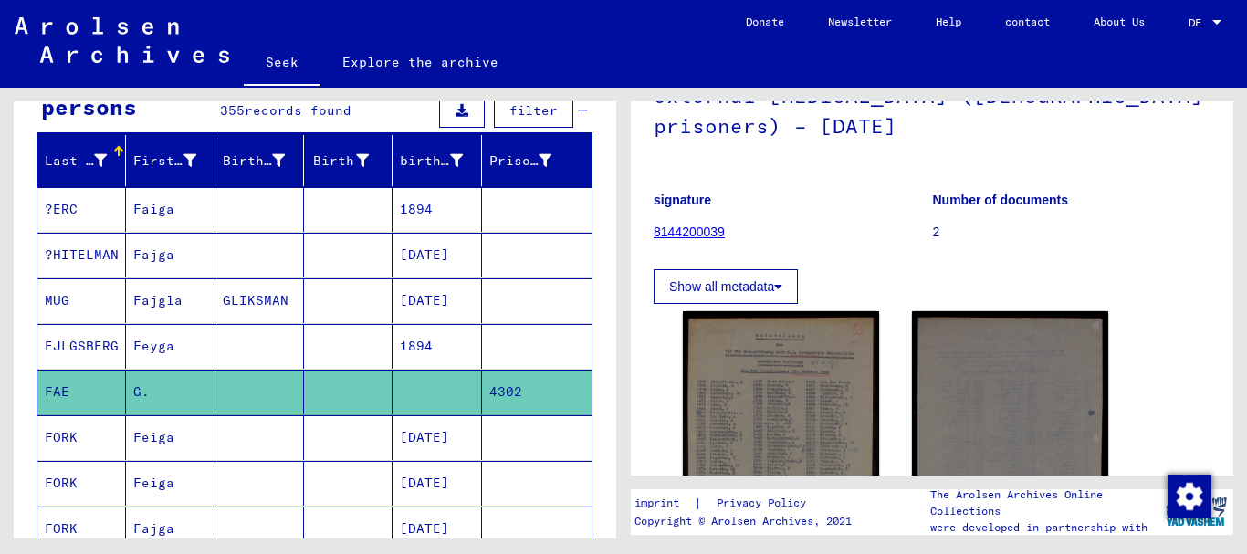
click at [713, 290] on font "Show all metadata" at bounding box center [721, 286] width 105 height 15
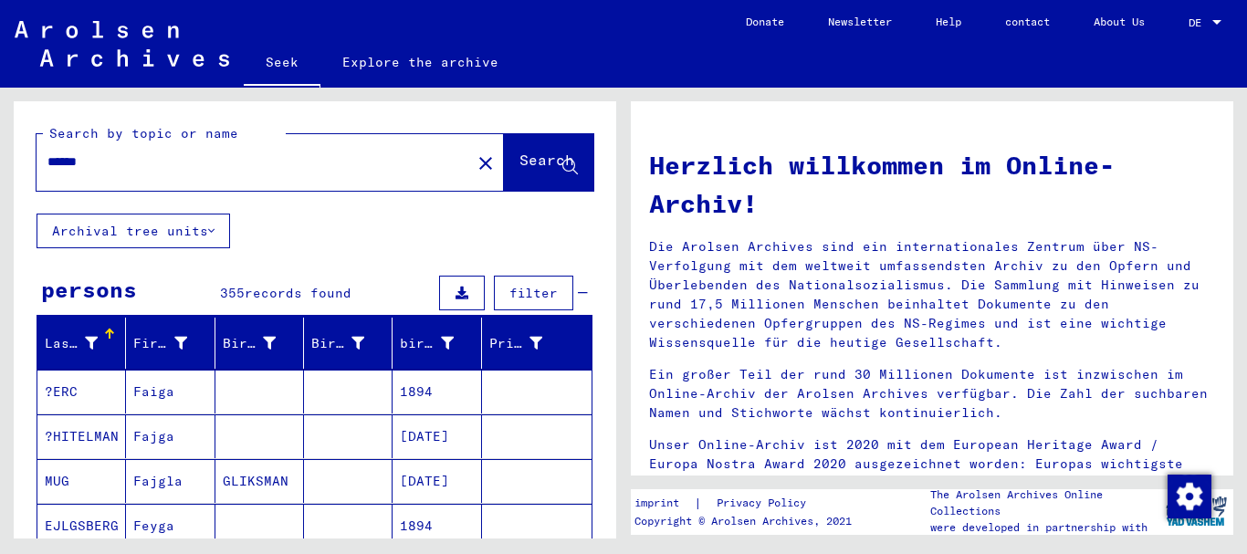
click at [0, 159] on div "Search by topic or name ****** close Search Archival tree units persons 355 rec…" at bounding box center [311, 313] width 623 height 451
click at [0, 160] on div "Search by topic or name ****** close Search Archival tree units persons 355 rec…" at bounding box center [311, 313] width 623 height 451
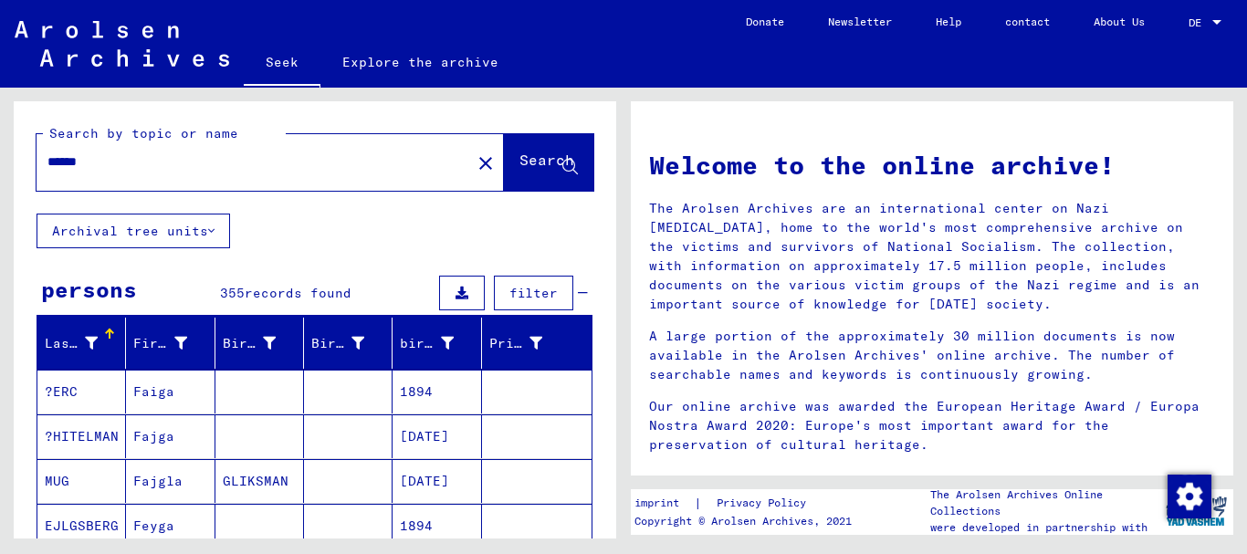
click at [127, 161] on input "******" at bounding box center [248, 161] width 402 height 19
type input "*"
type input "**********"
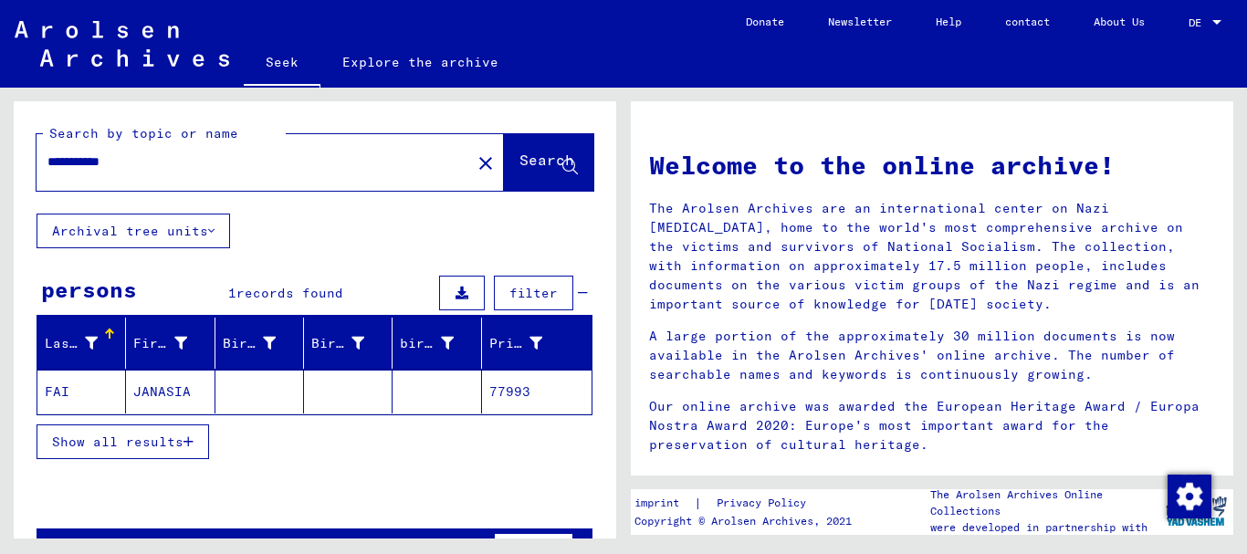
click at [127, 442] on font "Show all results" at bounding box center [117, 442] width 131 height 16
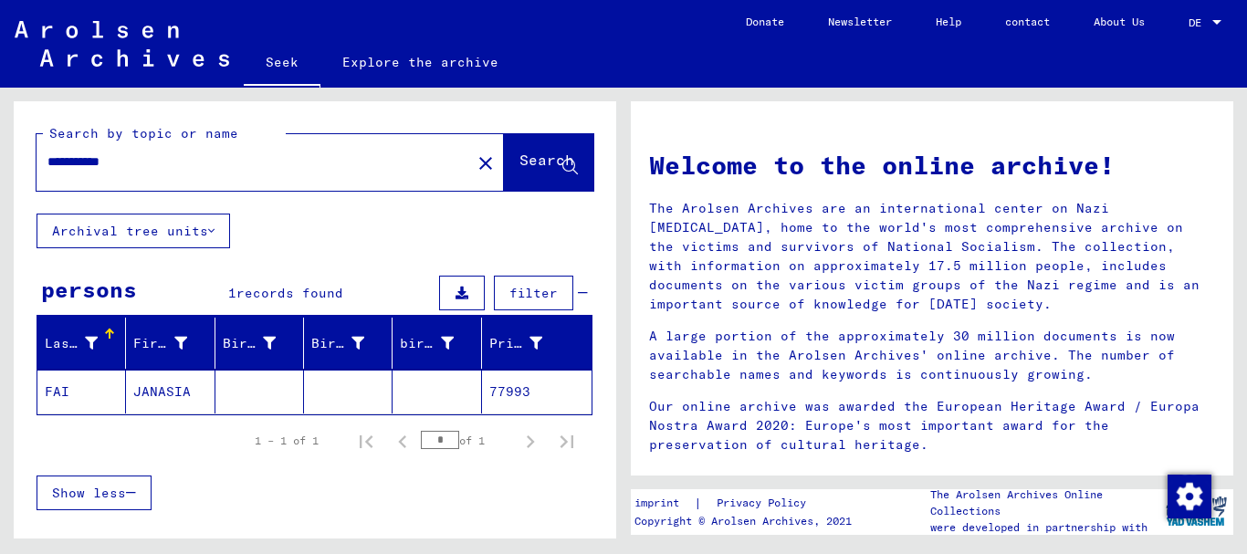
click at [495, 396] on font "77993" at bounding box center [509, 391] width 41 height 16
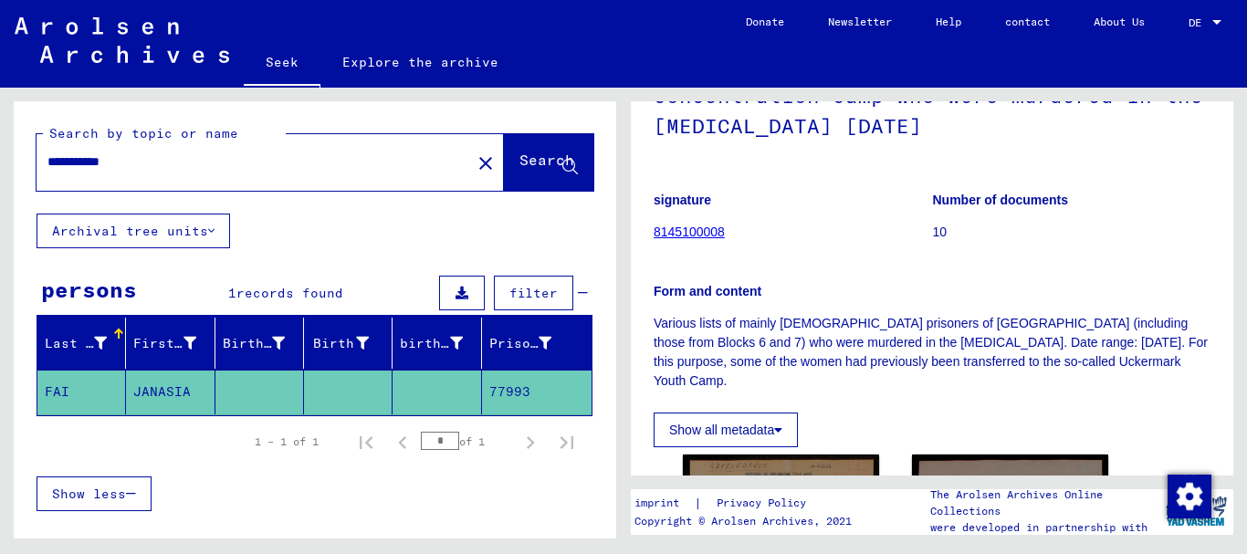
scroll to position [274, 0]
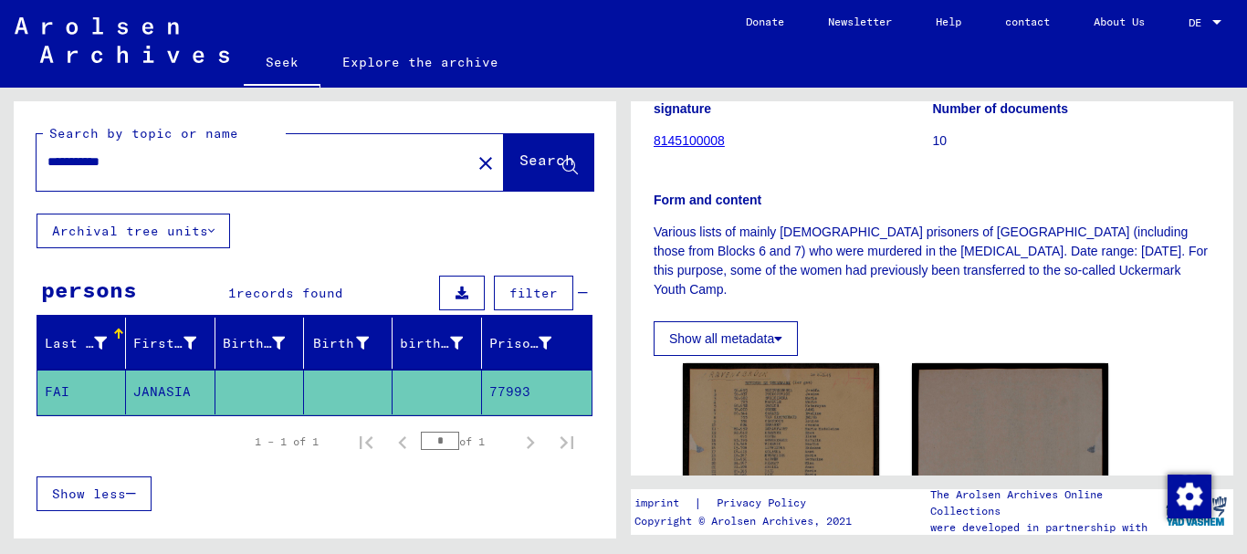
click at [736, 331] on font "Show all metadata" at bounding box center [721, 338] width 105 height 15
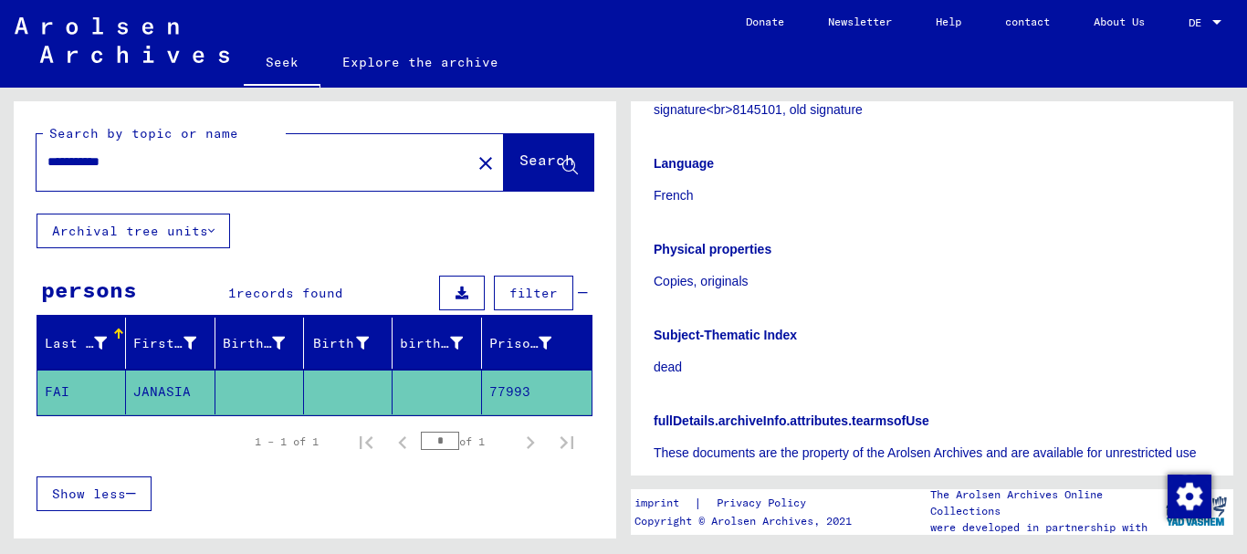
scroll to position [913, 0]
